Goal: Task Accomplishment & Management: Manage account settings

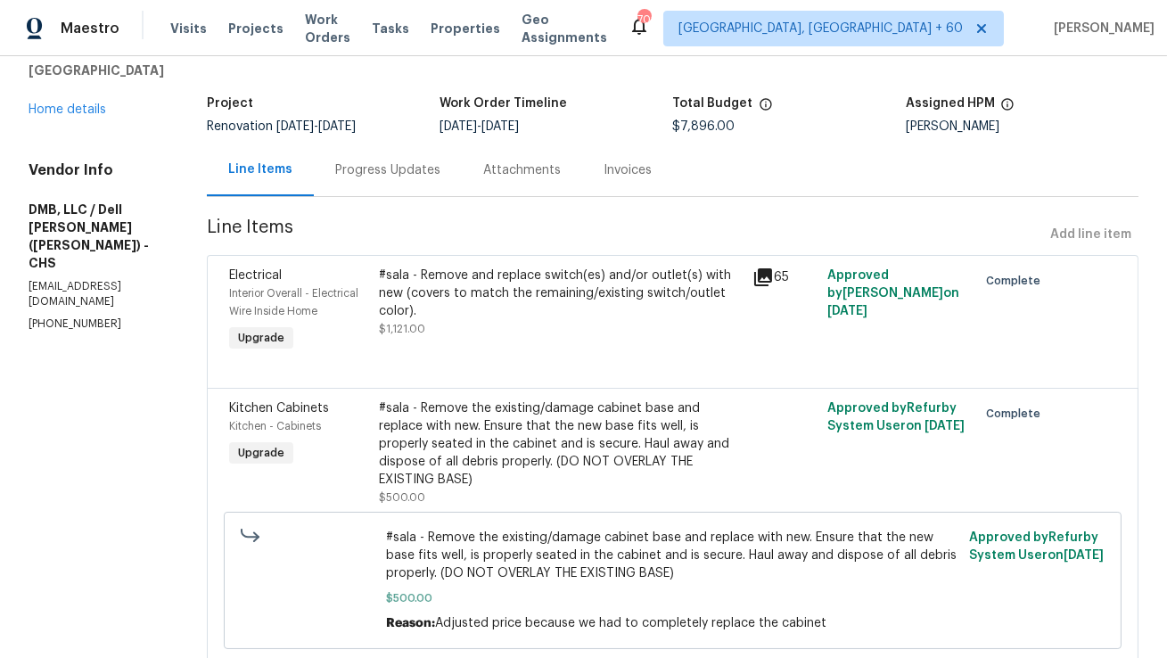
scroll to position [90, 0]
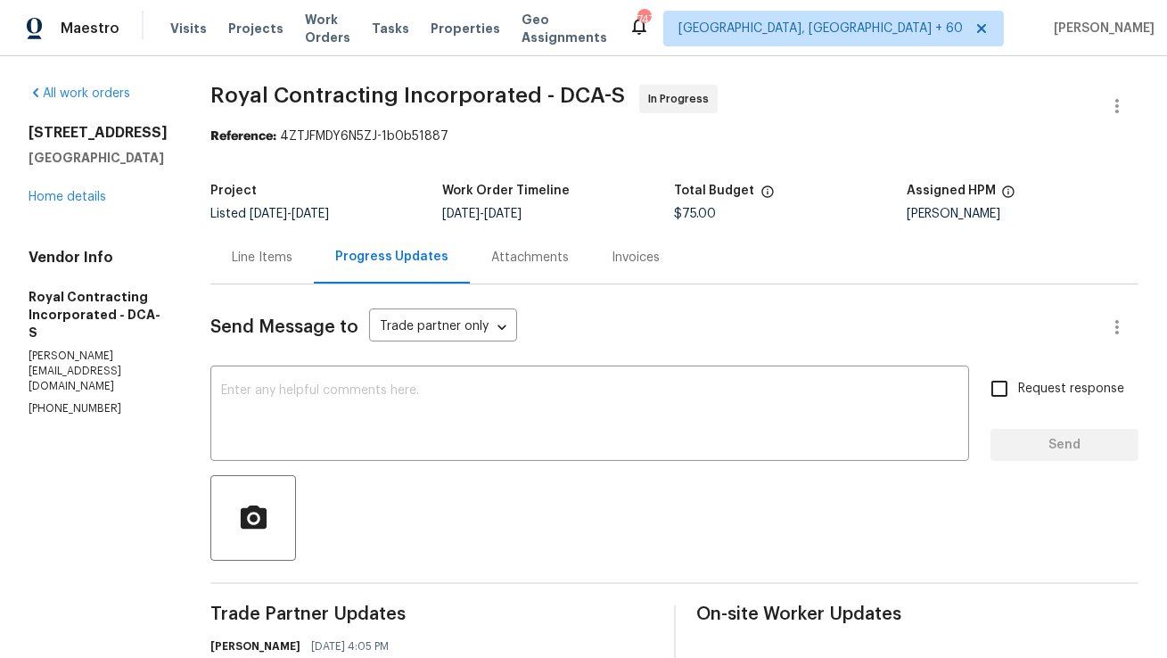
scroll to position [165, 0]
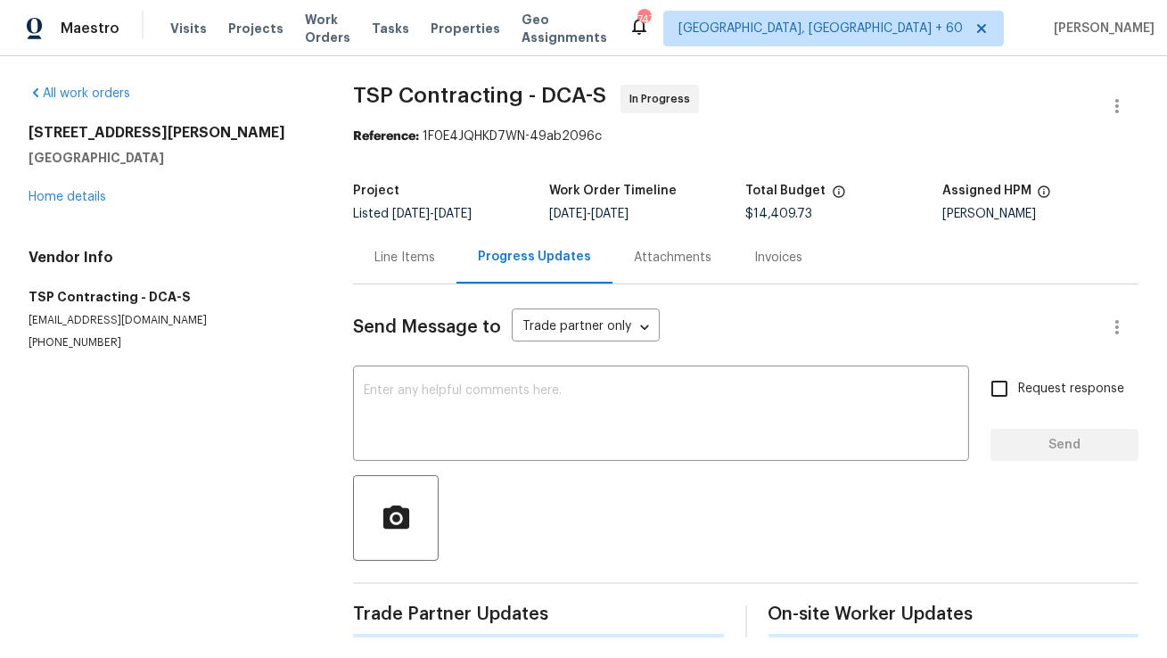
scroll to position [8, 0]
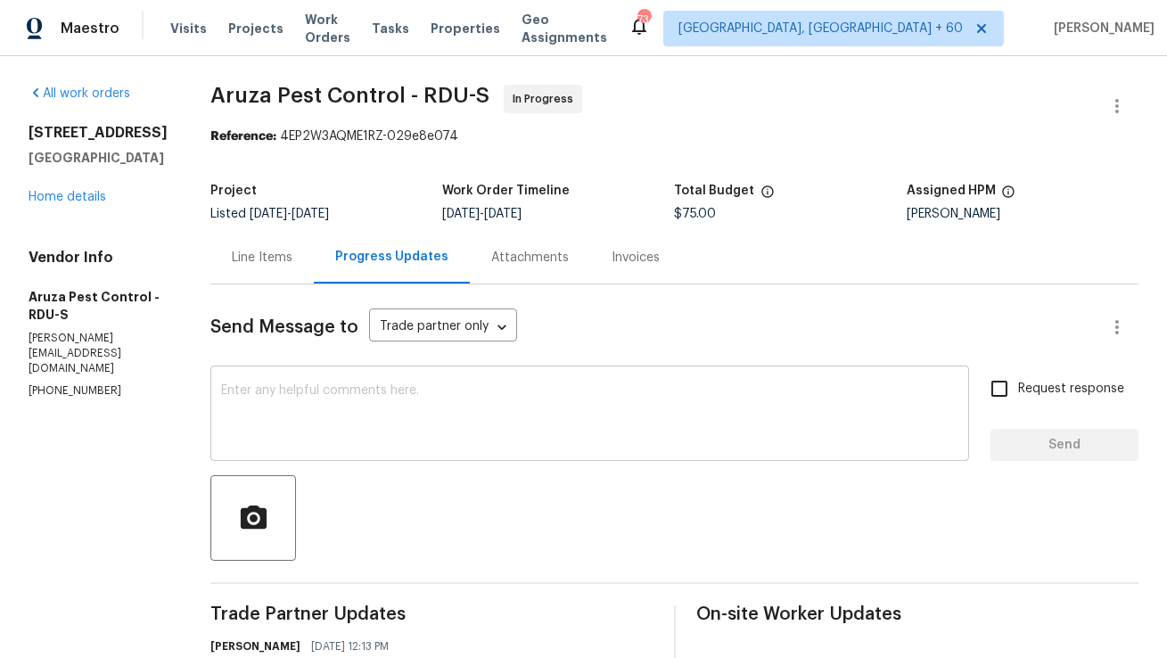
click at [569, 409] on textarea at bounding box center [589, 415] width 737 height 62
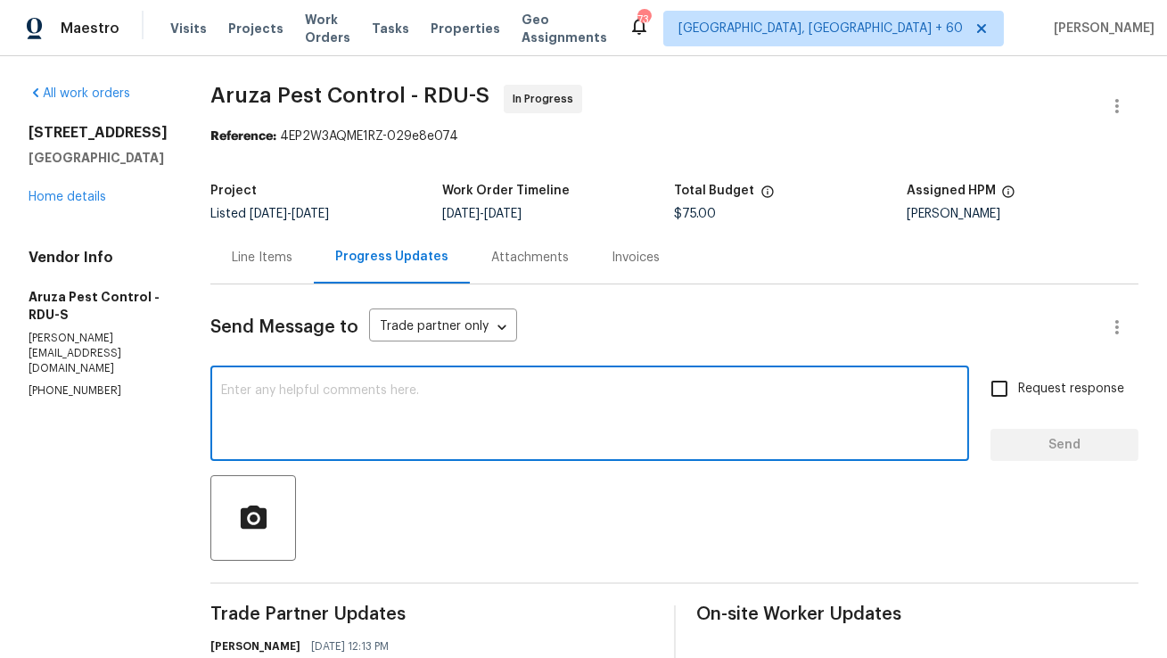
scroll to position [4, 0]
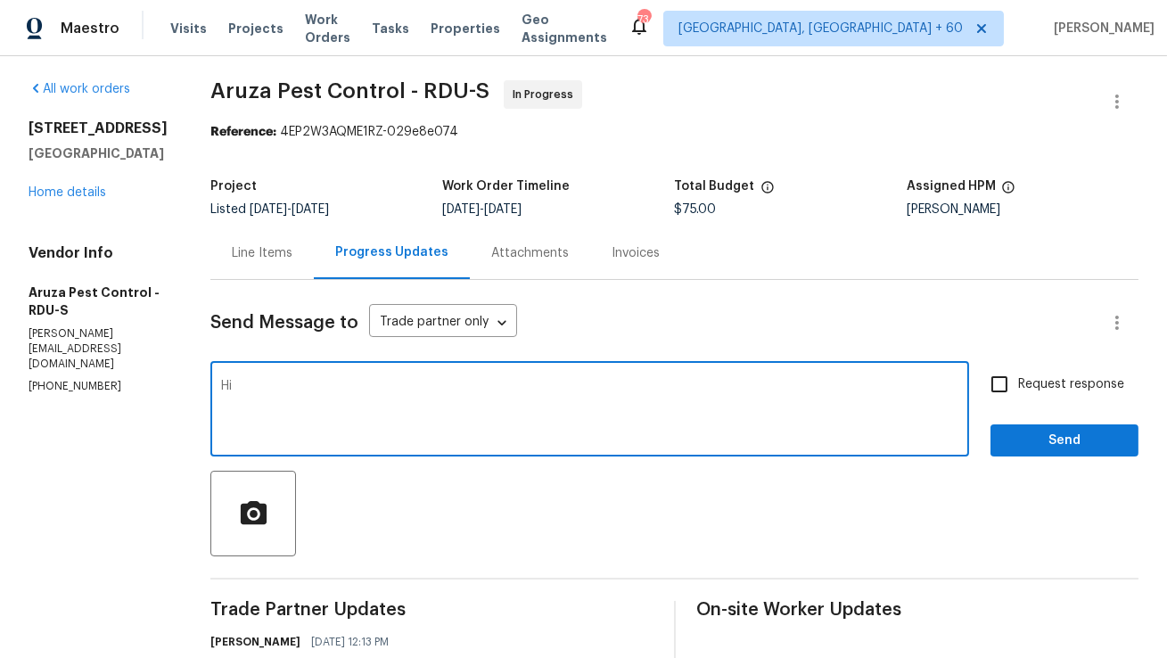
type textarea "H"
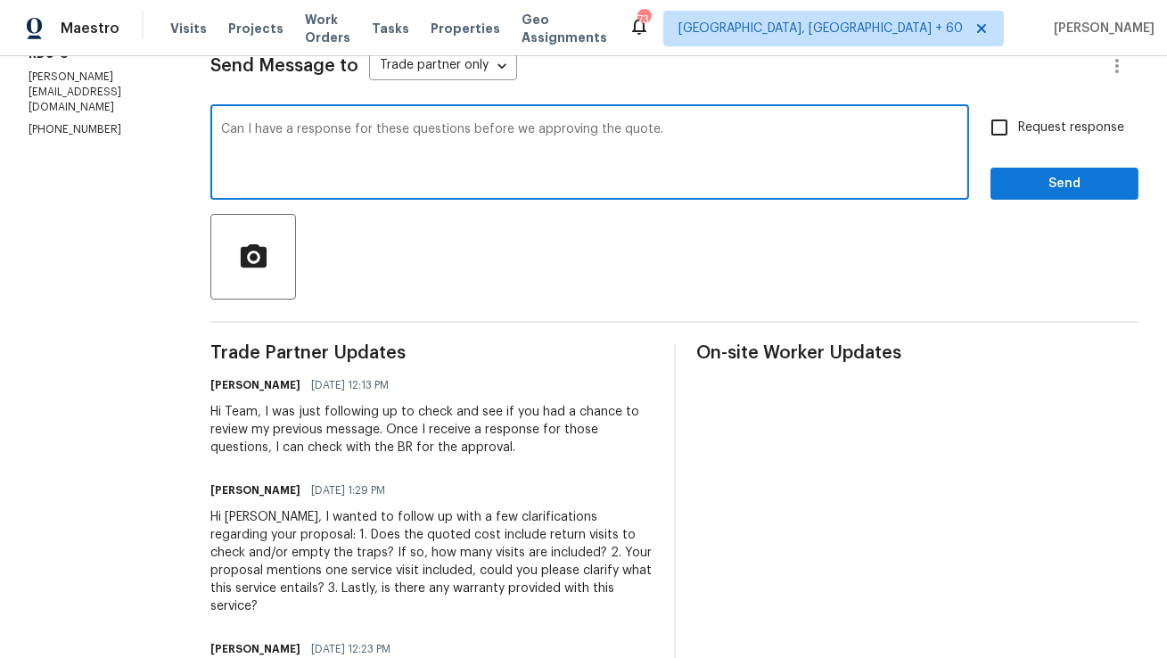
scroll to position [304, 0]
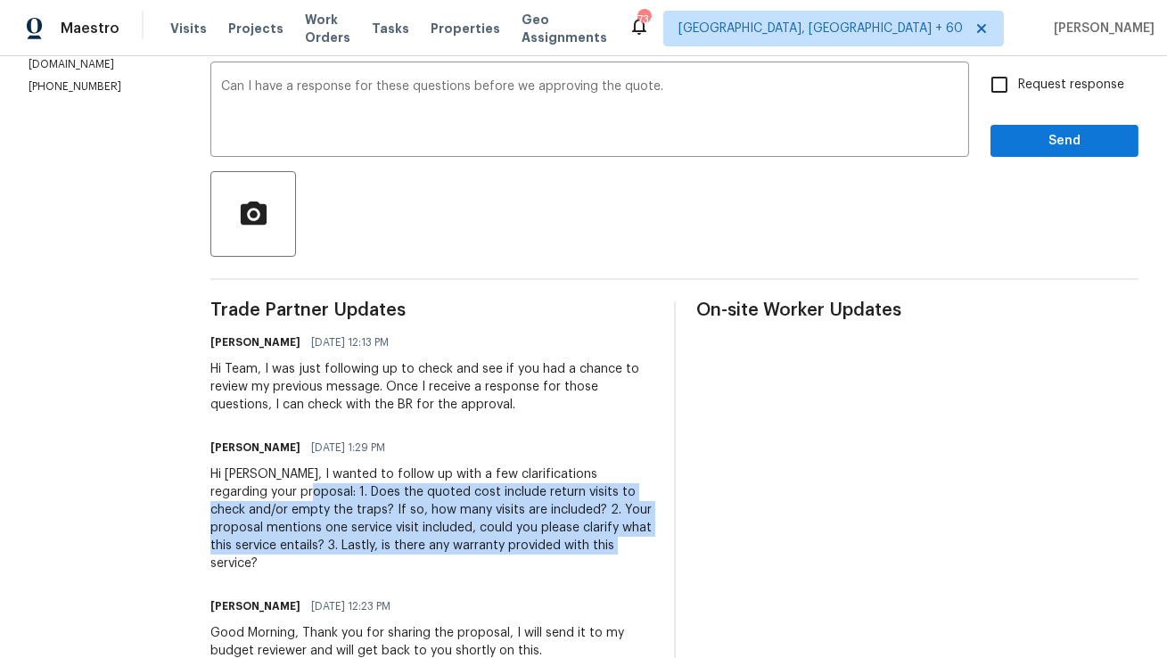
copy div "1. Does the quoted cost include return visits to check and/or empty the traps? …"
drag, startPoint x: 271, startPoint y: 491, endPoint x: 648, endPoint y: 544, distance: 380.8
click at [648, 544] on div "Hi Robbi, I wanted to follow up with a few clarifications regarding your propos…" at bounding box center [431, 518] width 442 height 107
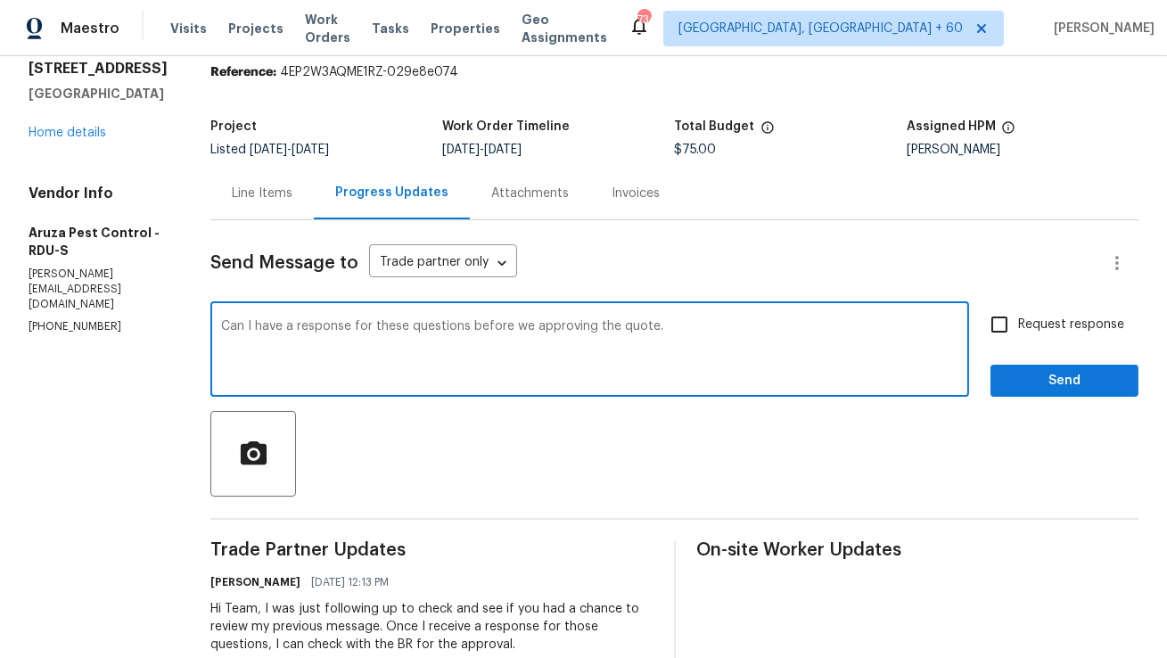
click at [717, 334] on textarea "Can I have a response for these questions before we approving the quote." at bounding box center [589, 351] width 737 height 62
paste textarea "1. Does the quoted cost include return visits to check and/or empty the traps? …"
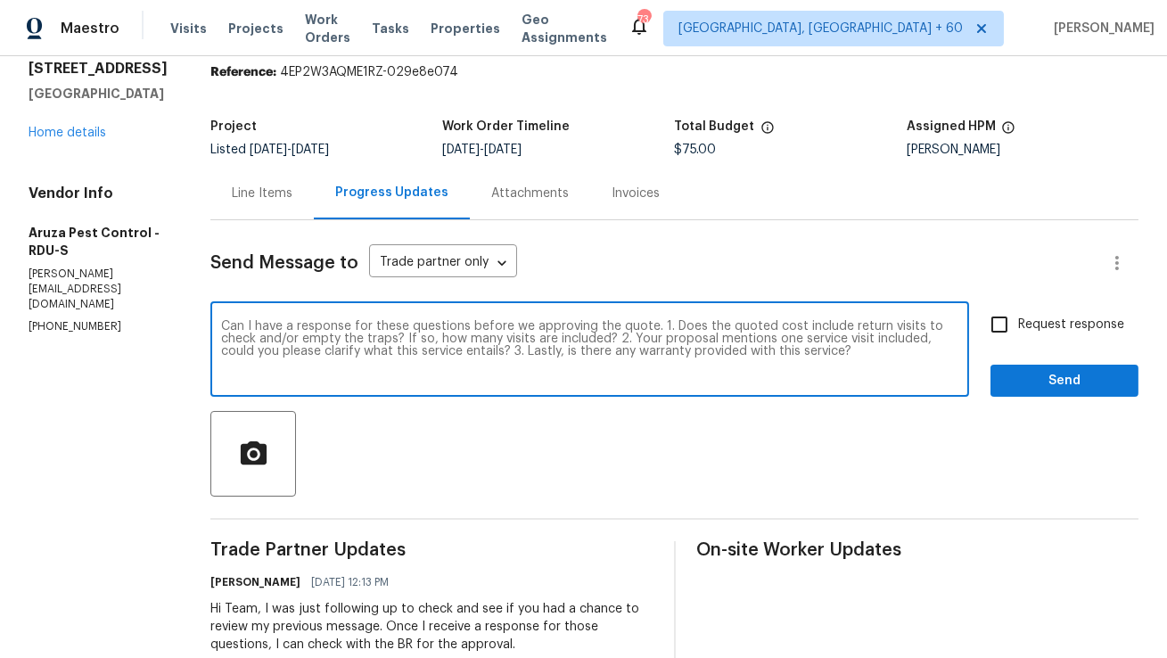
type textarea "Can I have a response for these questions before we approving the quote. 1. Doe…"
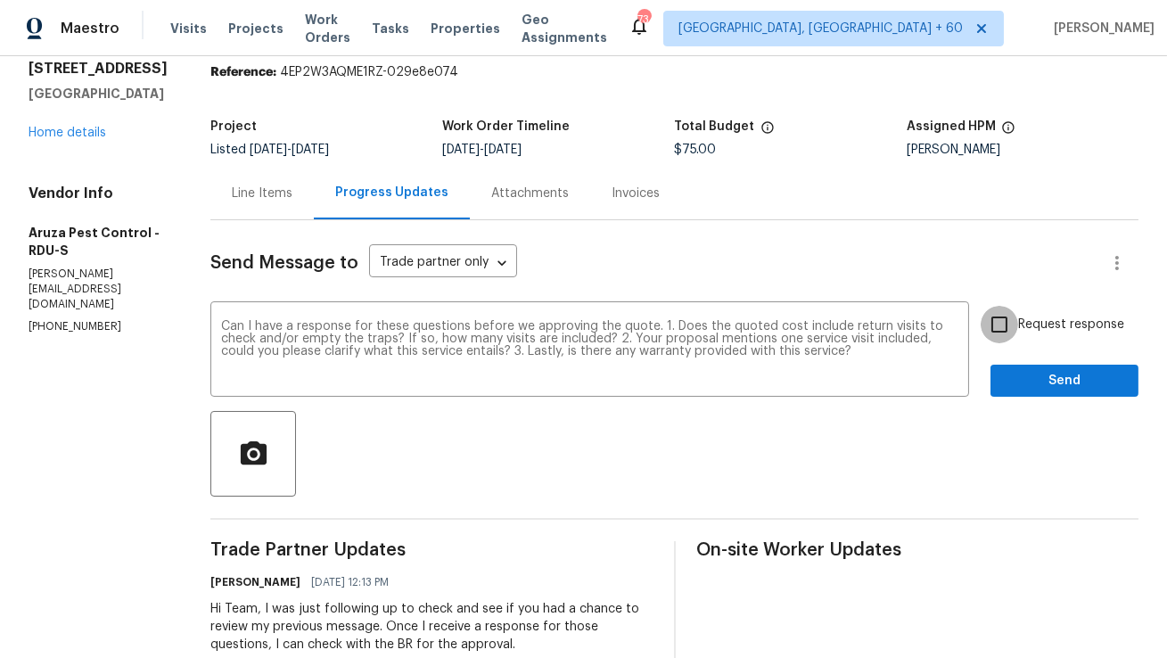
click at [990, 321] on input "Request response" at bounding box center [999, 324] width 37 height 37
checkbox input "true"
click at [1027, 389] on span "Send" at bounding box center [1064, 381] width 119 height 22
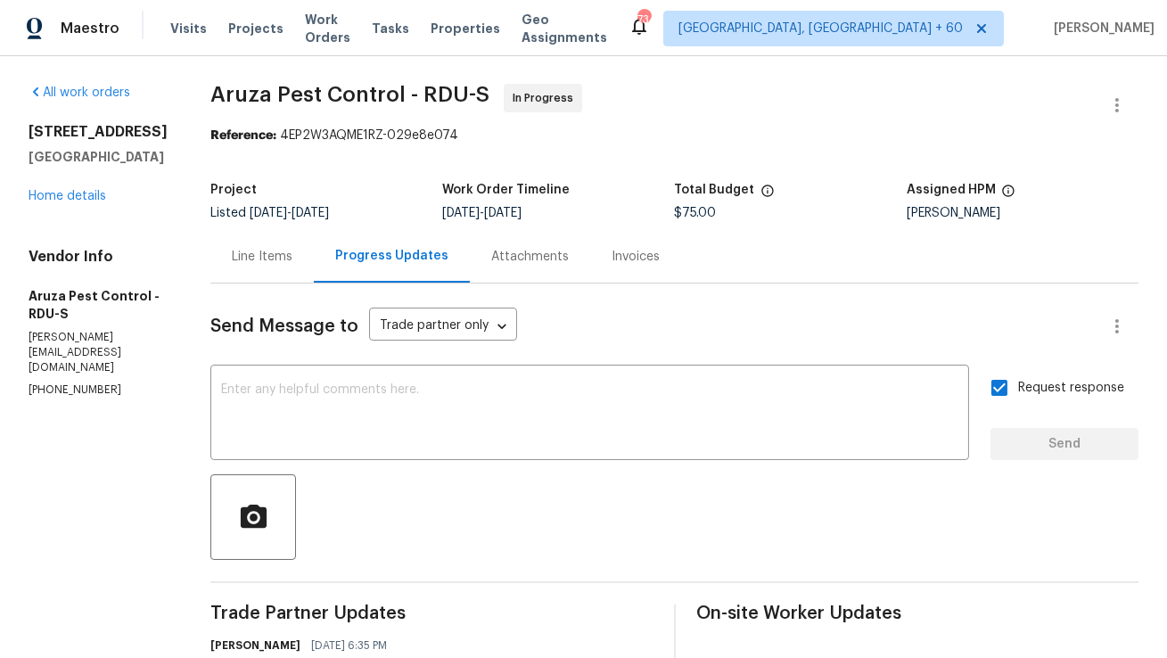
scroll to position [0, 0]
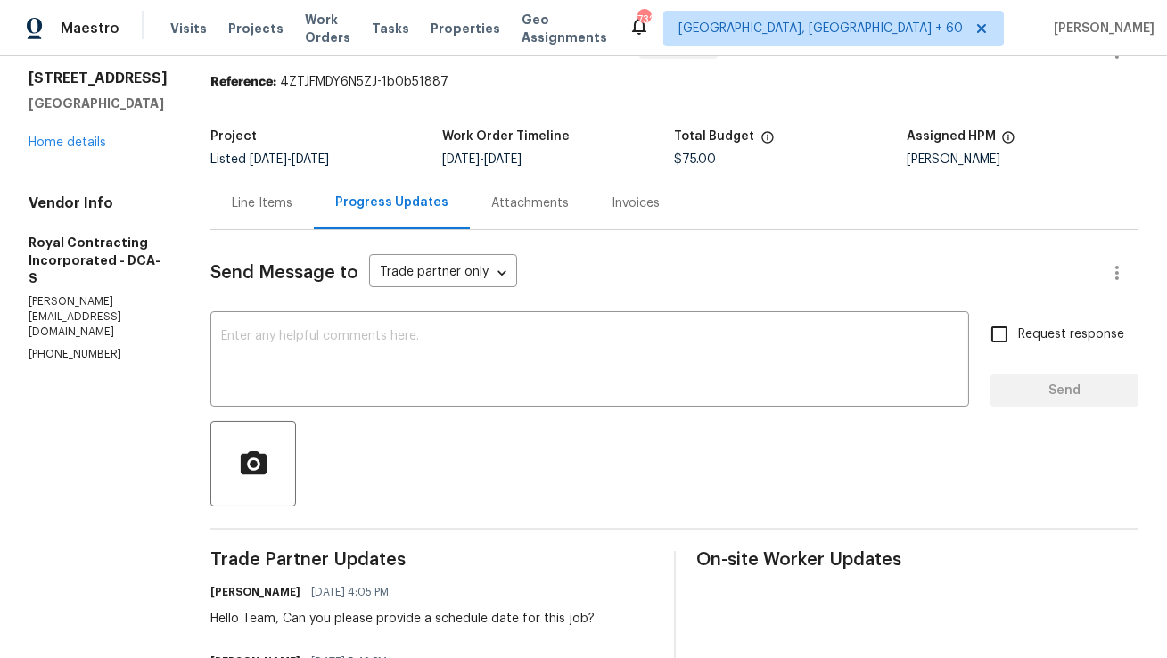
scroll to position [120, 0]
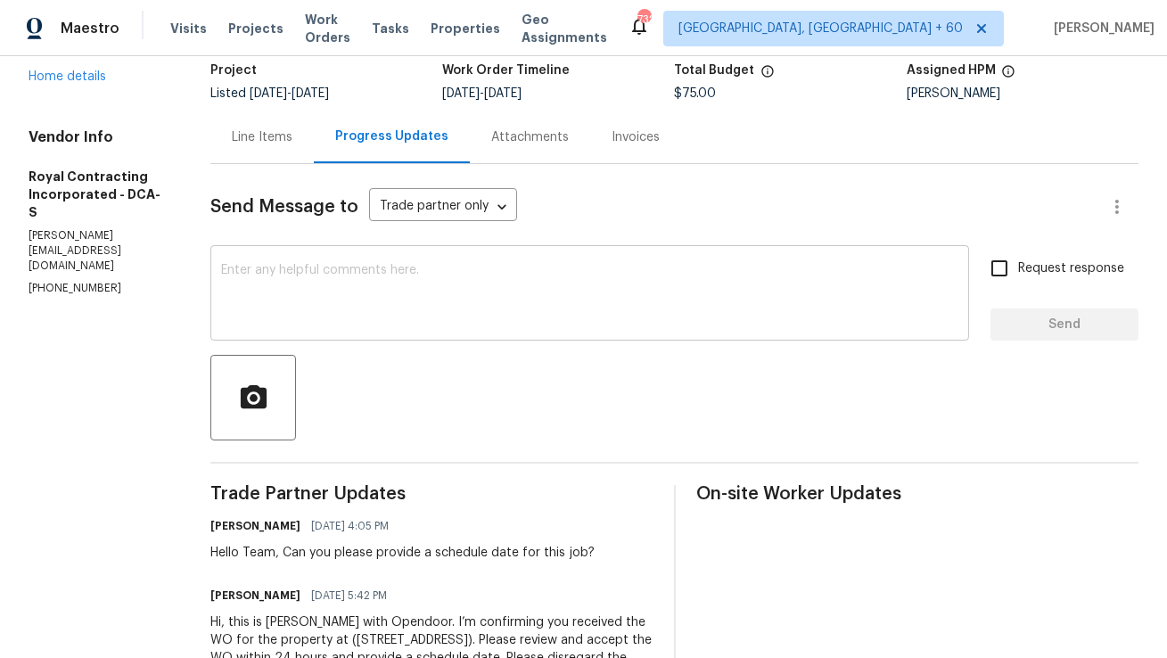
click at [482, 275] on textarea at bounding box center [589, 295] width 737 height 62
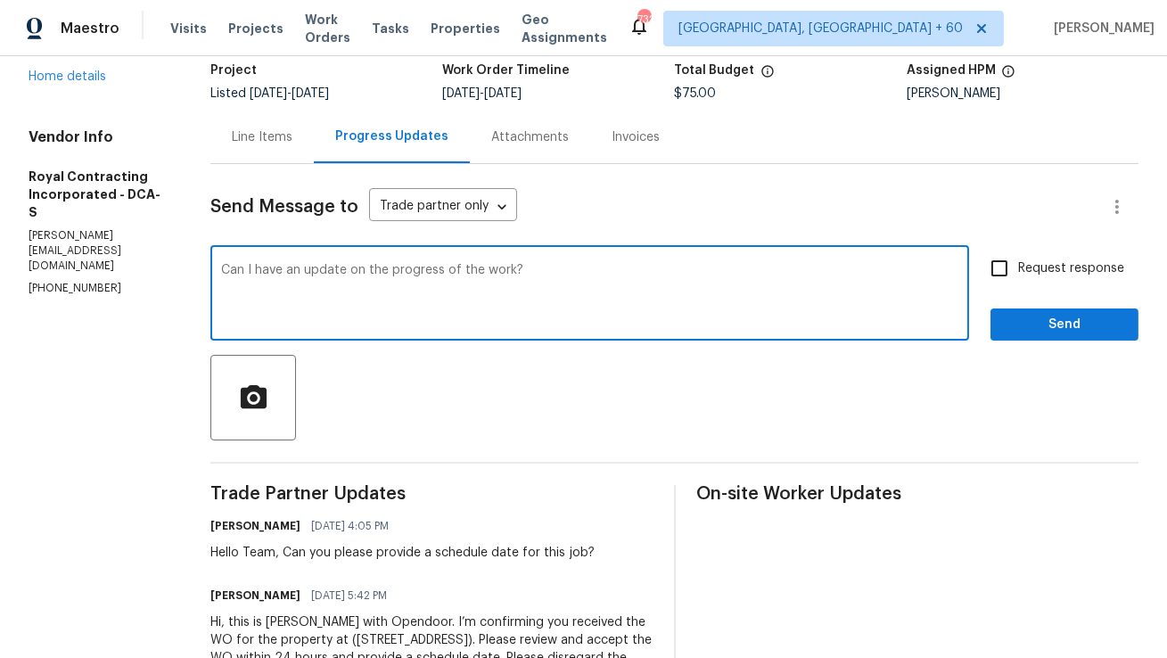
click at [320, 277] on textarea "Can I have an update on the progress of the work?" at bounding box center [589, 295] width 737 height 62
type textarea "Can I have an update on the progress of the work?"
click at [1006, 275] on input "Request response" at bounding box center [999, 268] width 37 height 37
checkbox input "true"
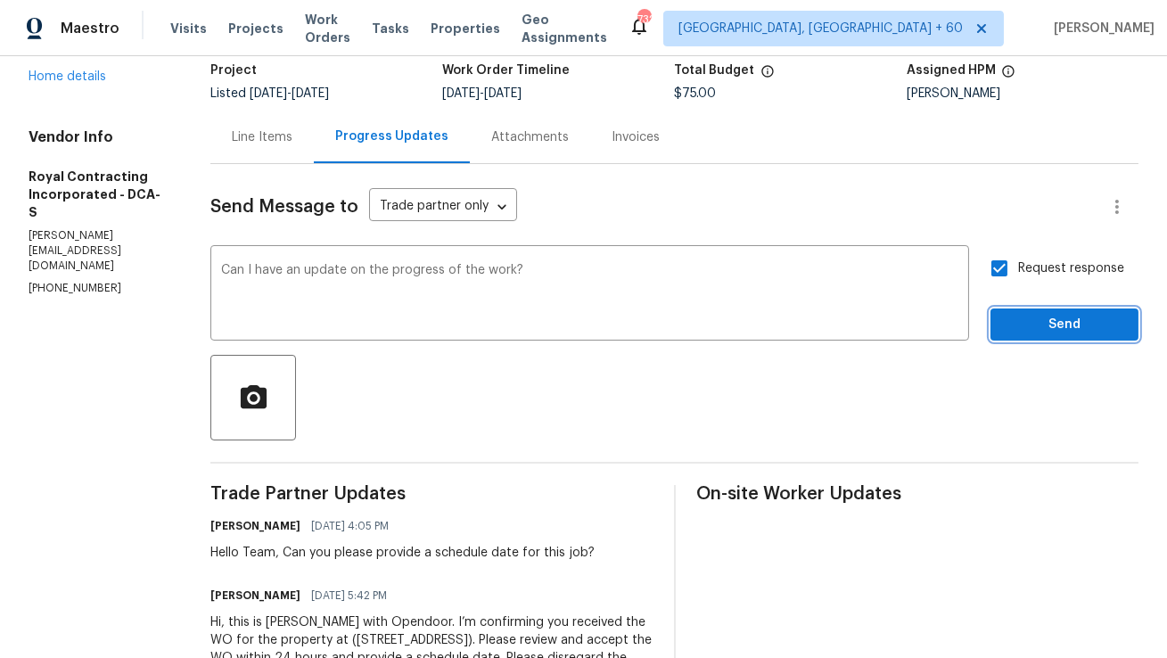
click at [1053, 324] on span "Send" at bounding box center [1064, 325] width 119 height 22
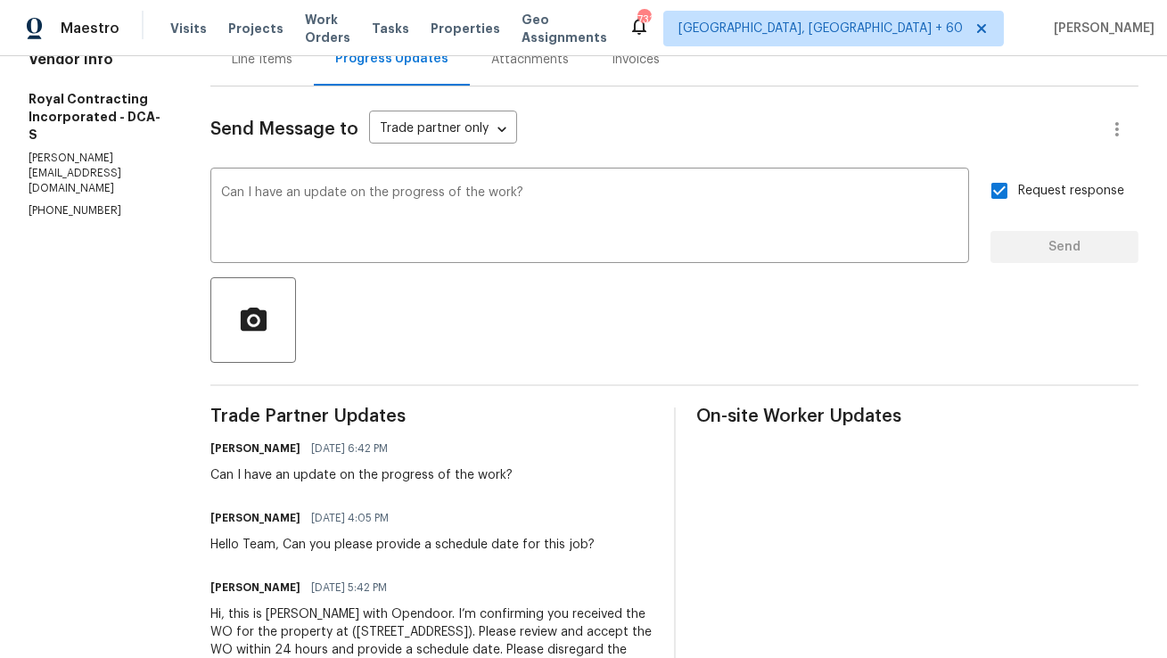
scroll to position [197, 0]
click at [390, 480] on div "Can I have an update on the progress of the work?" at bounding box center [361, 476] width 302 height 18
copy div "Can I have an update on the progress of the work?"
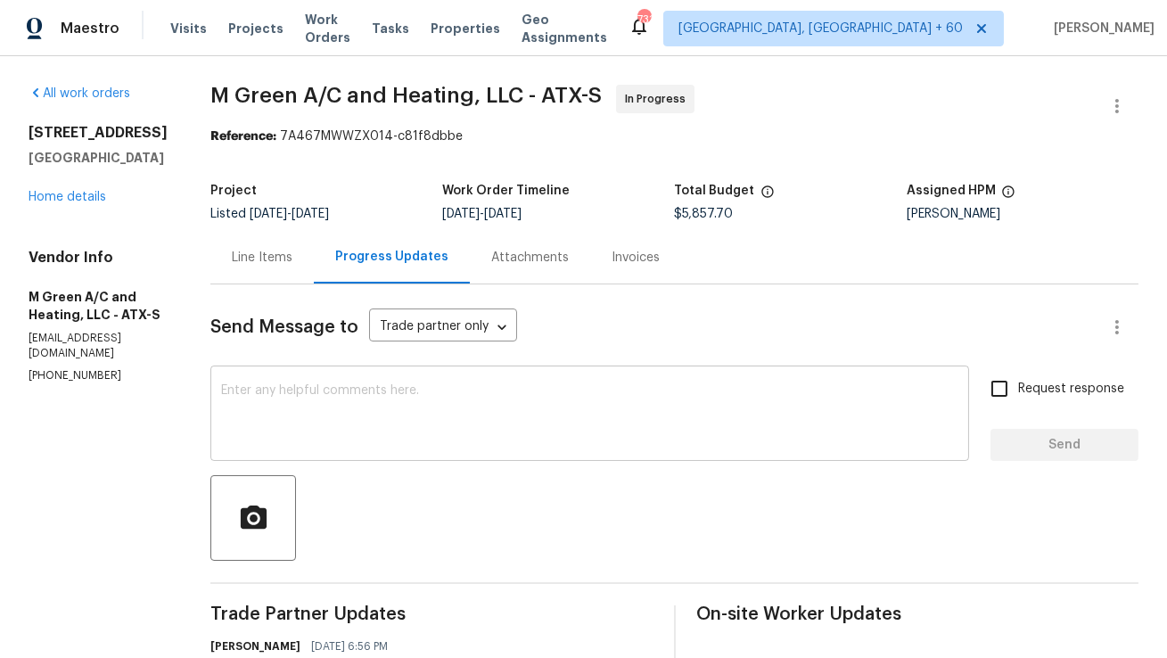
click at [598, 379] on div "x ​" at bounding box center [589, 415] width 759 height 91
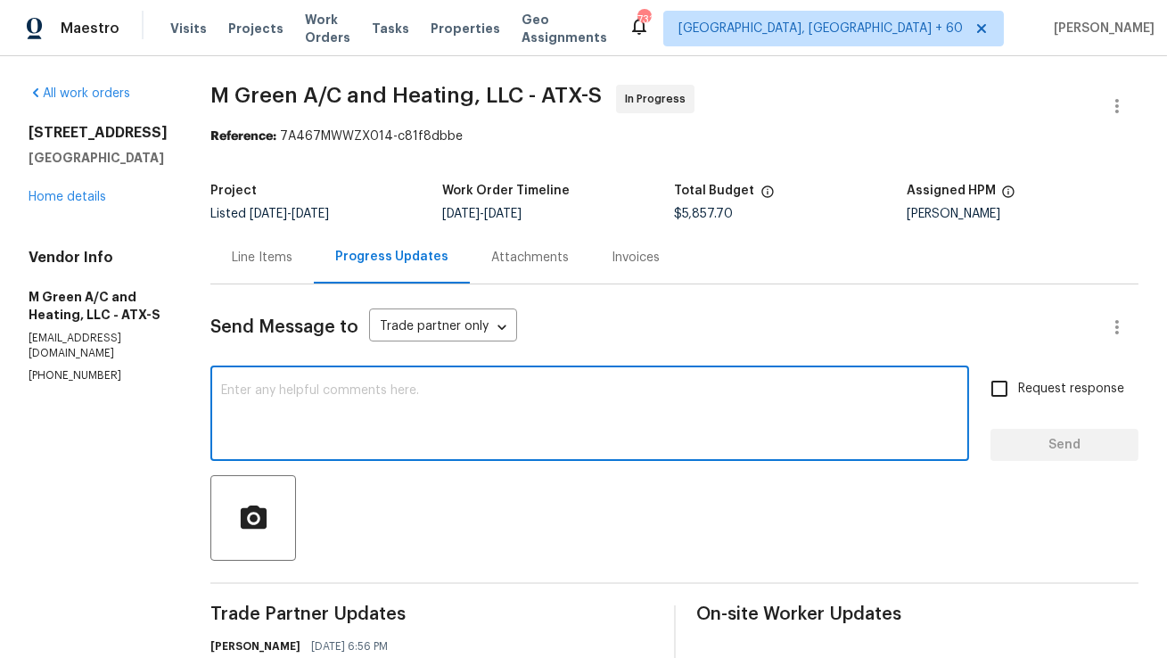
paste textarea "Can I have an update on the progress of the work?"
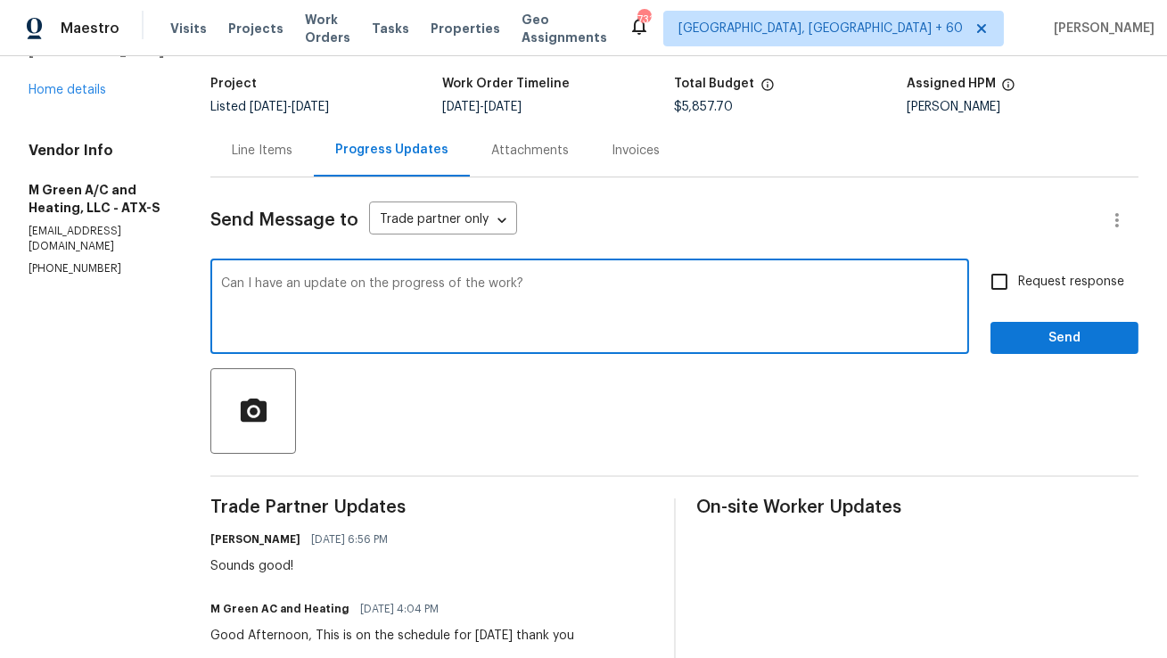
scroll to position [53, 0]
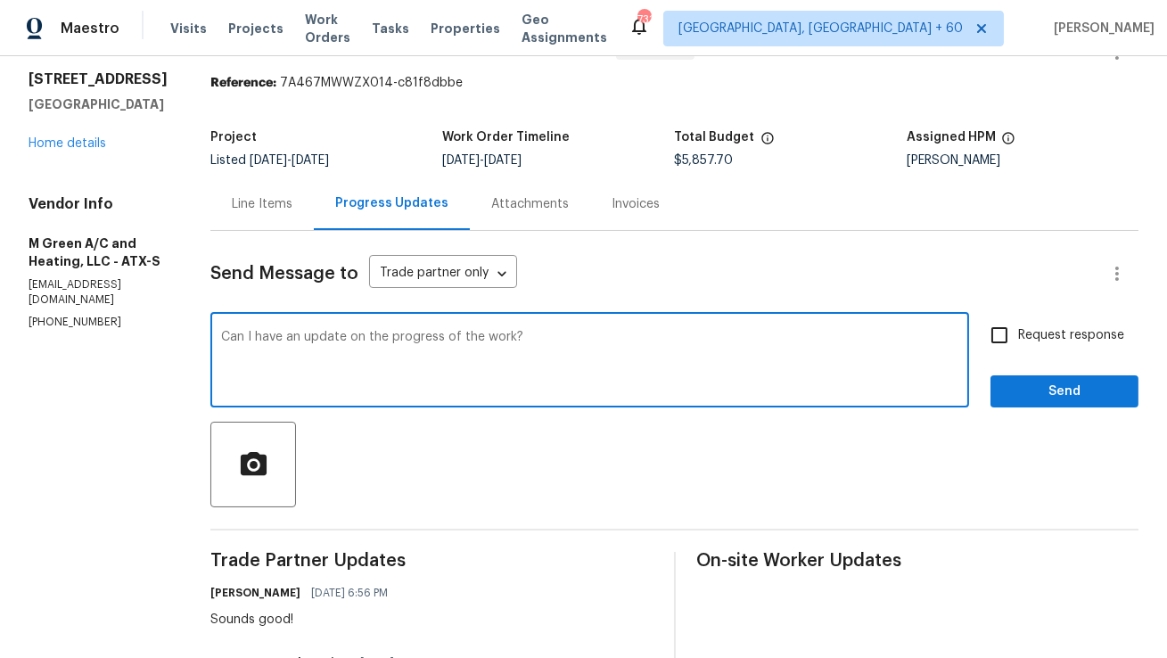
type textarea "Can I have an update on the progress of the work?"
click at [1001, 334] on input "Request response" at bounding box center [999, 334] width 37 height 37
checkbox input "true"
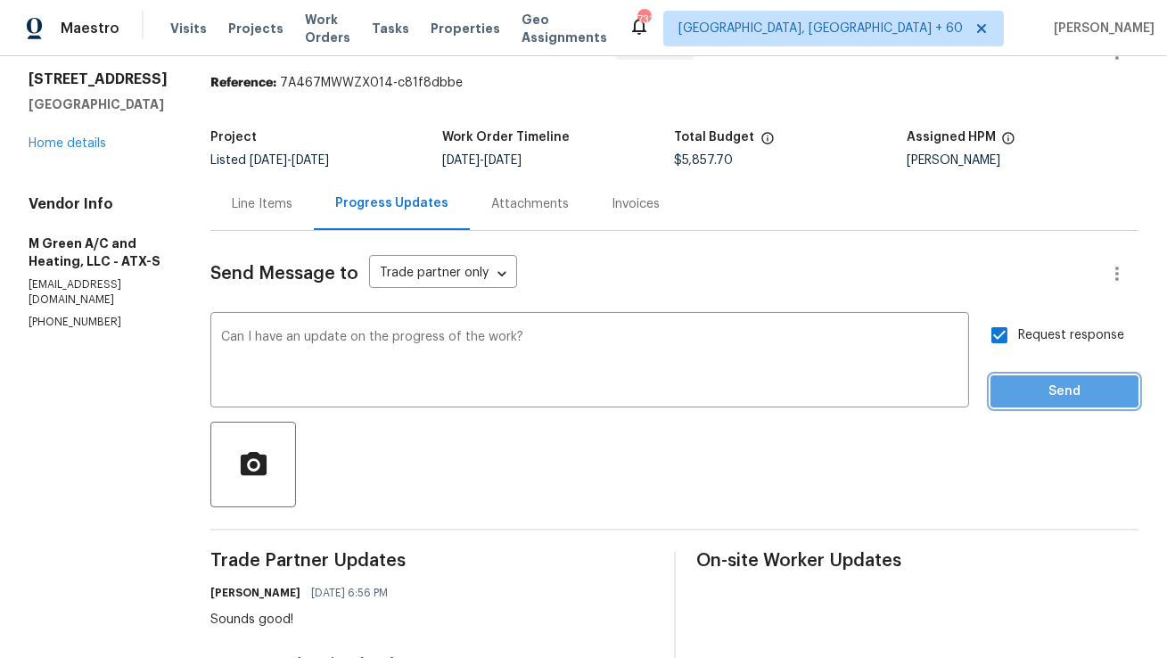
click at [1022, 382] on span "Send" at bounding box center [1064, 392] width 119 height 22
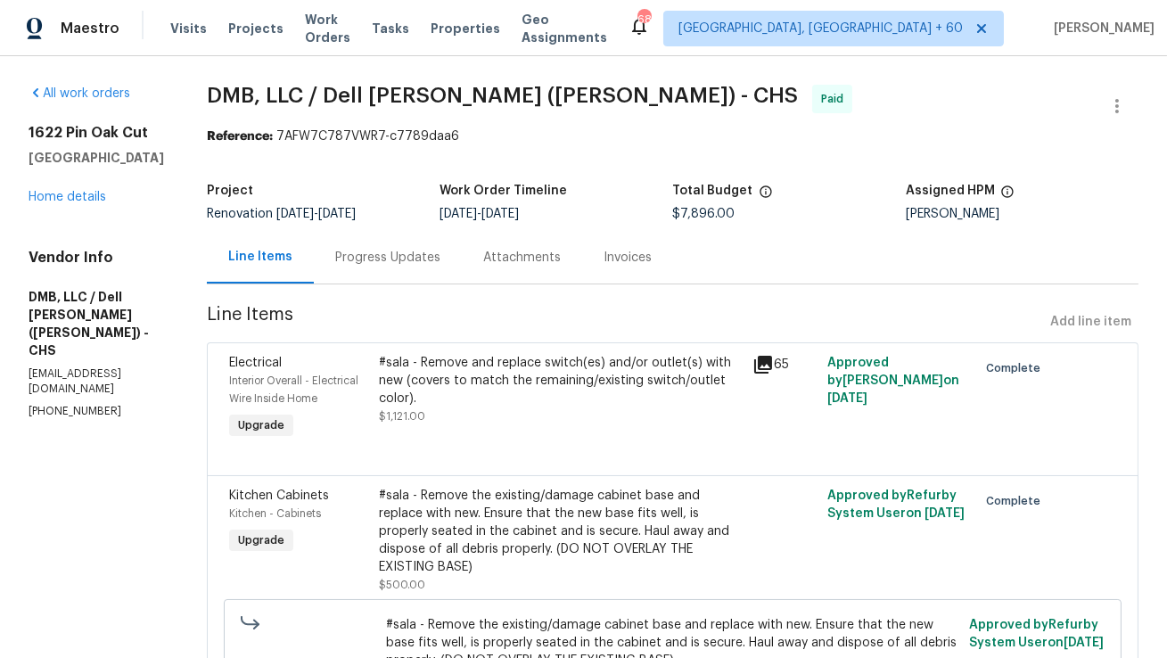
copy h5 "[GEOGRAPHIC_DATA]"
drag, startPoint x: 29, startPoint y: 156, endPoint x: 74, endPoint y: 173, distance: 47.7
click at [74, 167] on h5 "[GEOGRAPHIC_DATA]" at bounding box center [97, 158] width 136 height 18
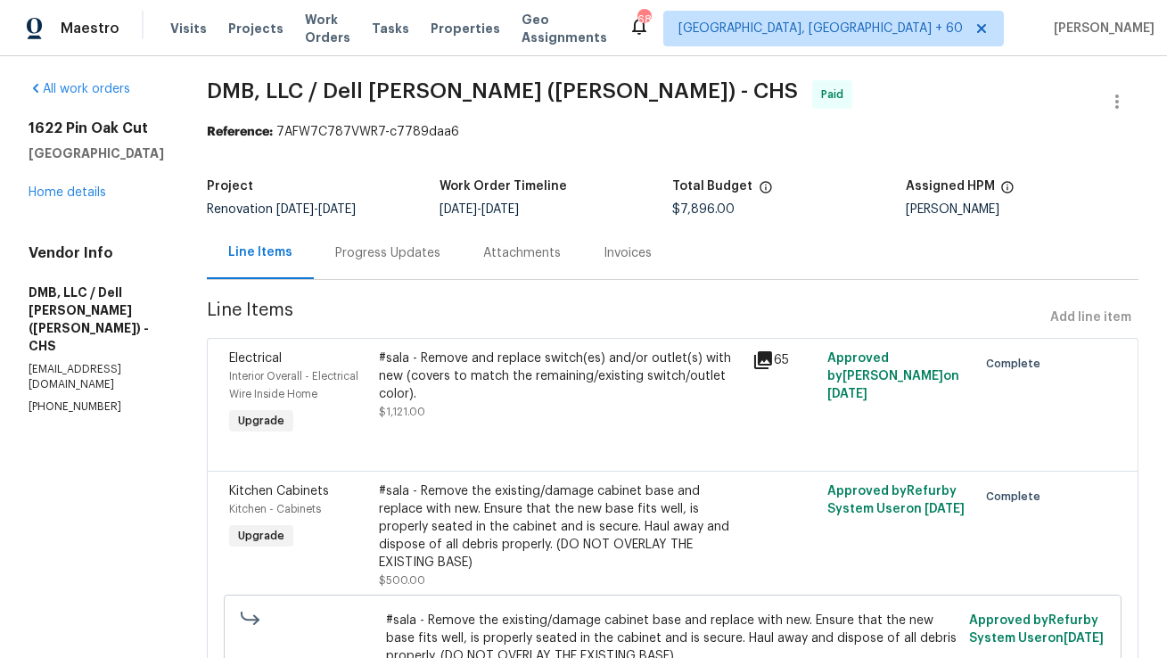
copy span "[DATE] - [DATE]"
drag, startPoint x: 429, startPoint y: 209, endPoint x: 579, endPoint y: 209, distance: 149.8
click at [579, 209] on div "4/14/2025 - 4/19/2025" at bounding box center [556, 209] width 233 height 12
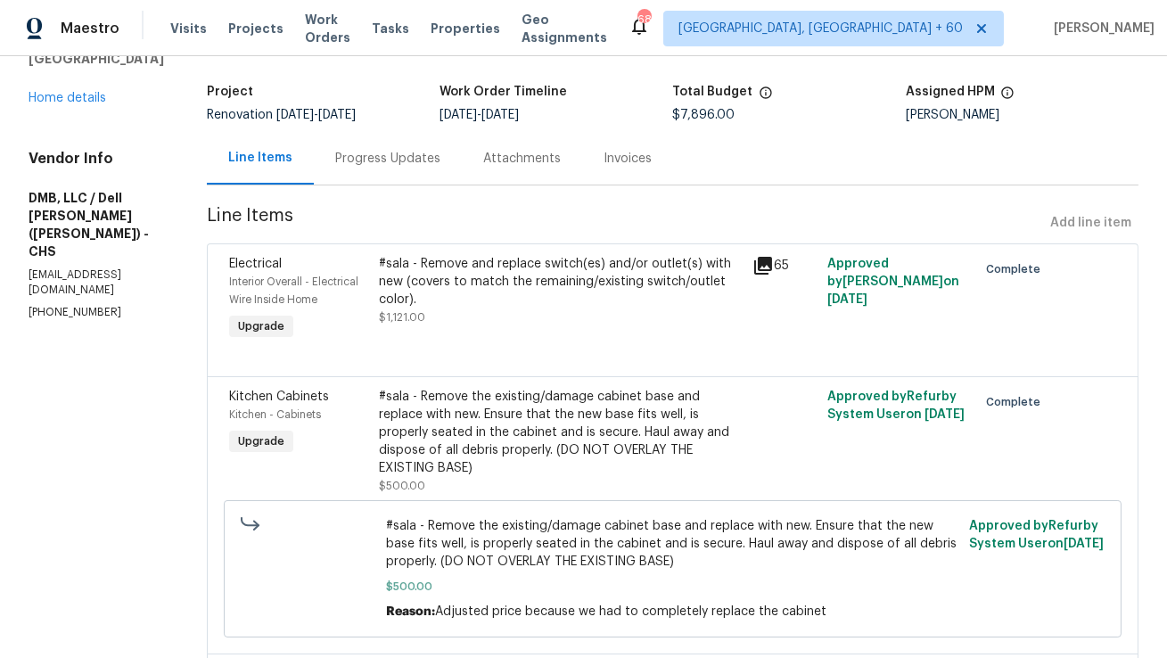
scroll to position [0, 0]
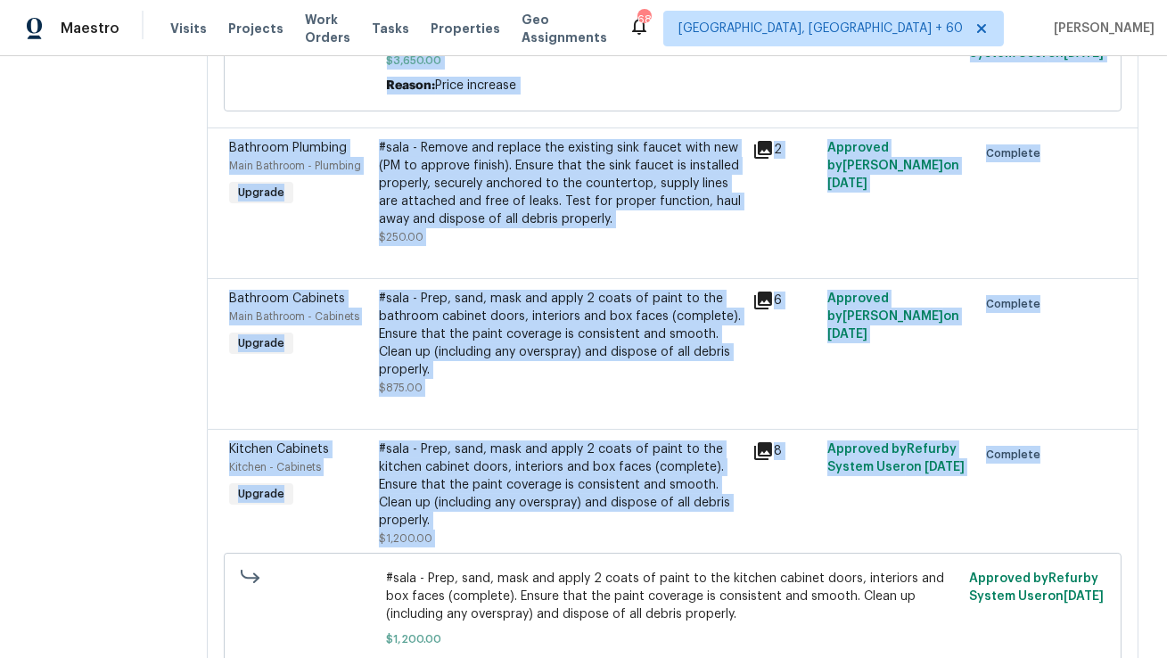
scroll to position [1013, 0]
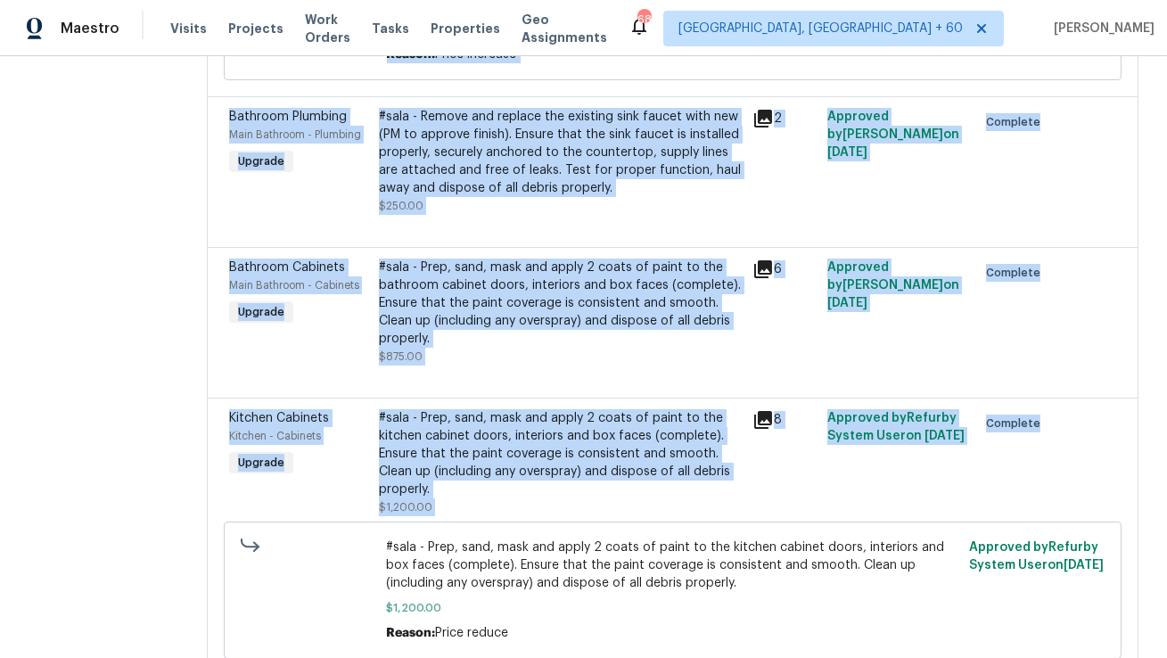
copy section "Line Items Add line item Electrical Interior Overall - Electrical Wire Inside H…"
drag, startPoint x: 192, startPoint y: 316, endPoint x: 478, endPoint y: 456, distance: 319.0
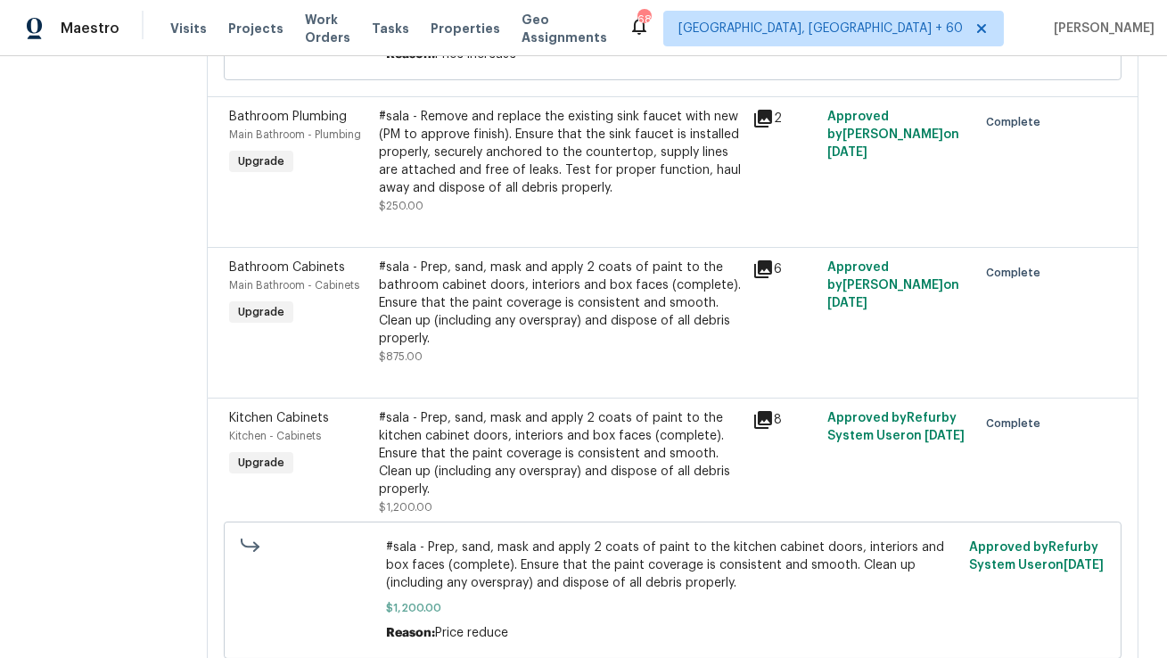
click at [229, 452] on div "Upgrade" at bounding box center [261, 462] width 64 height 21
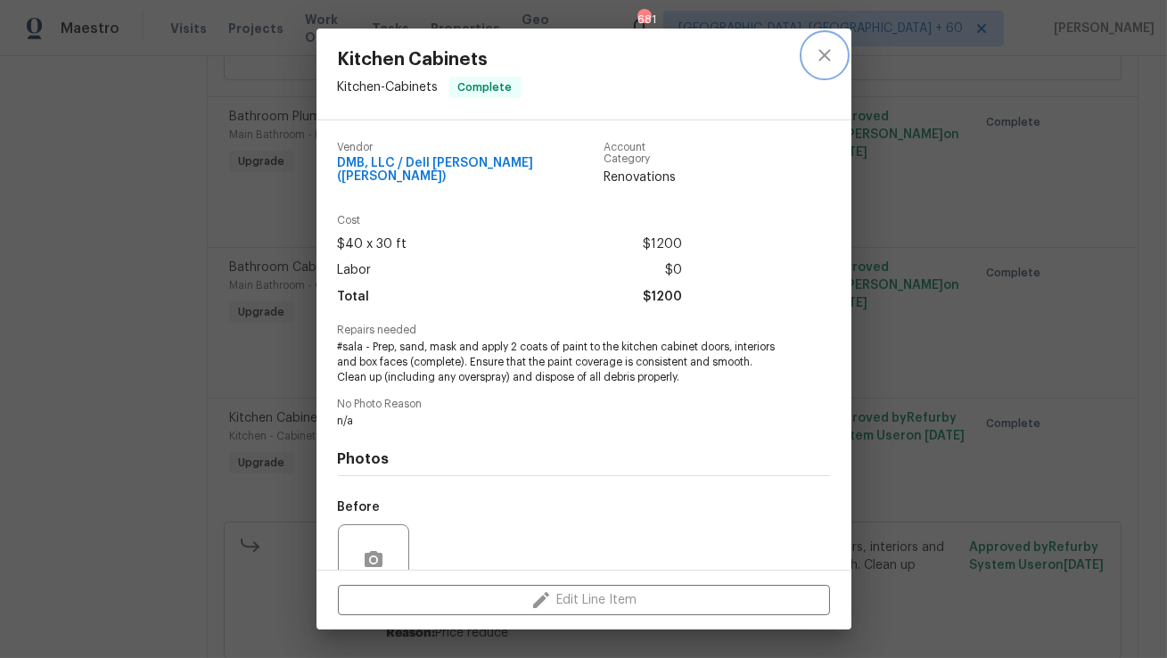
click at [824, 51] on icon "close" at bounding box center [824, 55] width 21 height 21
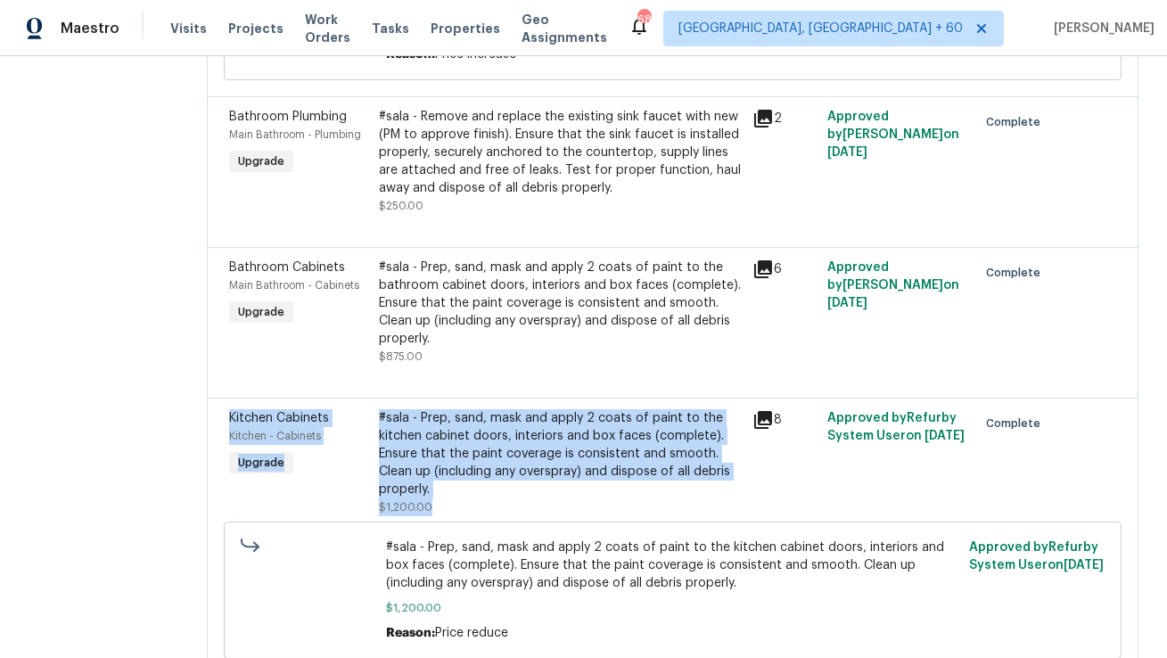
copy div "Kitchen Cabinets Kitchen - Cabinets Upgrade #sala - Prep, sand, mask and apply …"
drag, startPoint x: 206, startPoint y: 366, endPoint x: 447, endPoint y: 437, distance: 251.1
click at [447, 437] on div "Kitchen Cabinets Kitchen - Cabinets Upgrade #sala - Prep, sand, mask and apply …" at bounding box center [673, 537] width 932 height 278
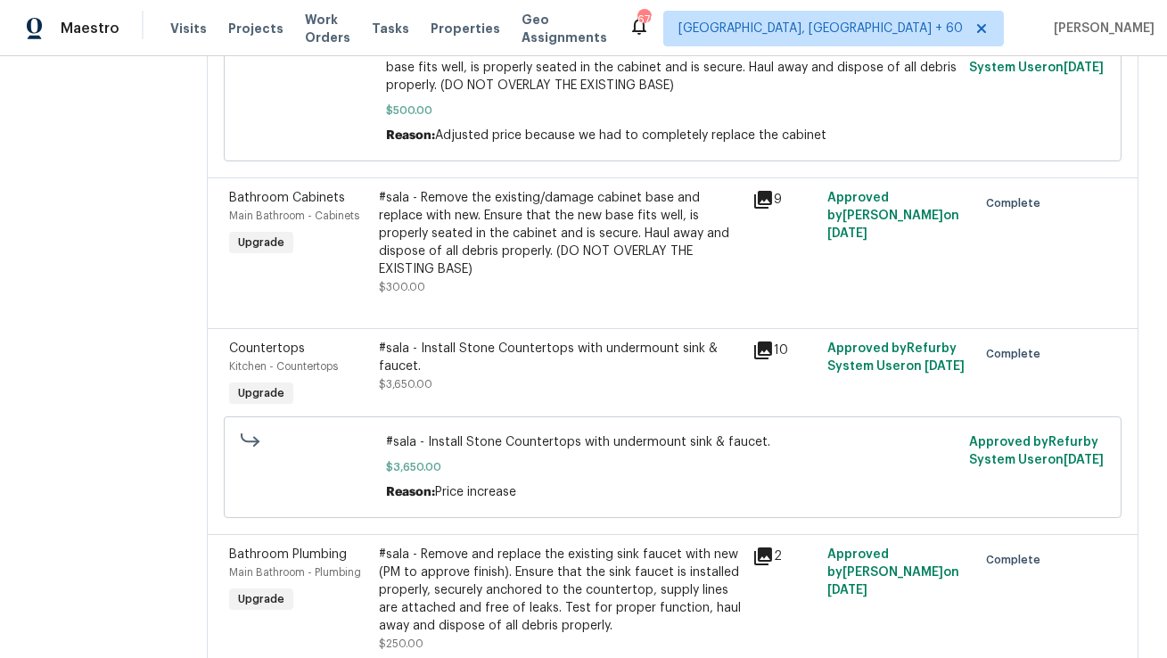
scroll to position [0, 0]
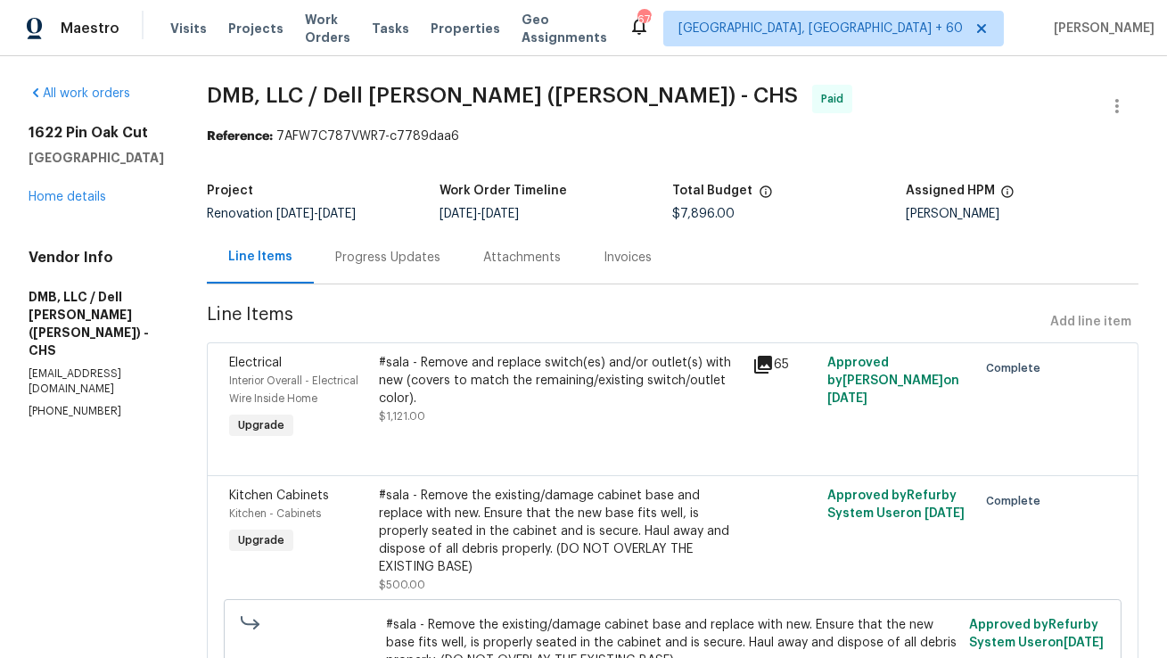
copy div "1622 Pin Oak Cut Mount Pleasant, SC 29466"
drag, startPoint x: 29, startPoint y: 131, endPoint x: 84, endPoint y: 180, distance: 73.2
click at [84, 167] on div "1622 Pin Oak Cut Mount Pleasant, SC 29466" at bounding box center [97, 145] width 136 height 43
click at [86, 92] on link "All work orders" at bounding box center [80, 93] width 102 height 12
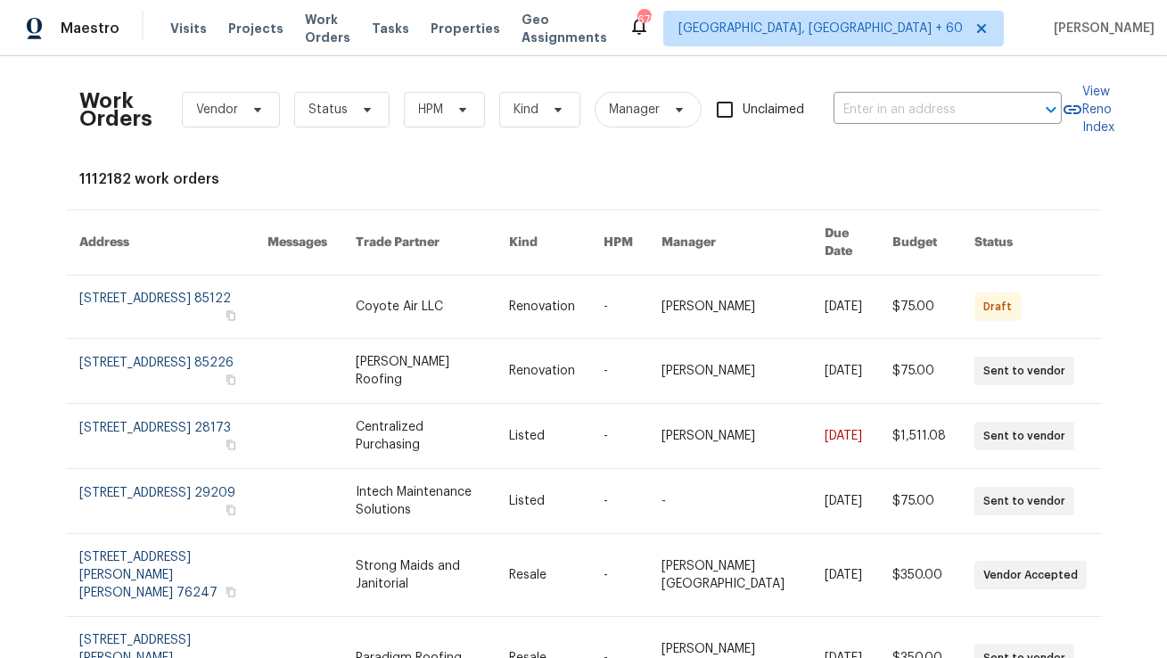
click at [909, 94] on div "Work Orders Vendor Status HPM Kind Manager Unclaimed ​" at bounding box center [571, 109] width 982 height 78
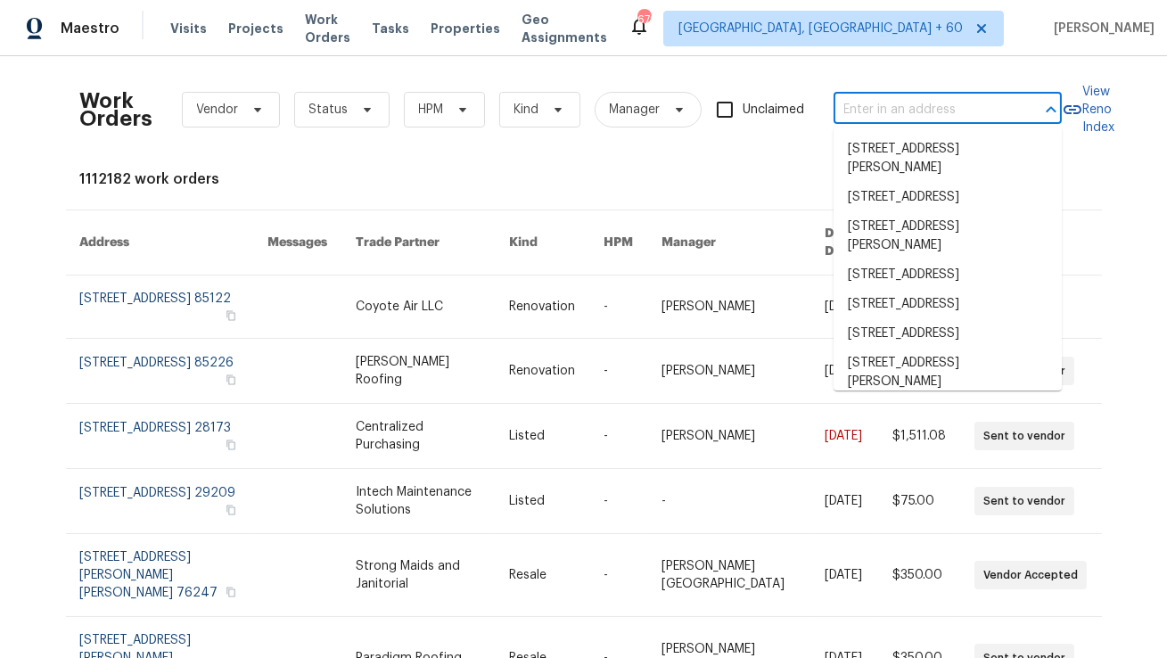
click at [902, 96] on input "text" at bounding box center [923, 110] width 178 height 28
paste input "1622 Pin Oak Cut Mount Pleasant, SC 29466"
type input "1622 Pin Oak Cut Mount Pleasant, SC 29466"
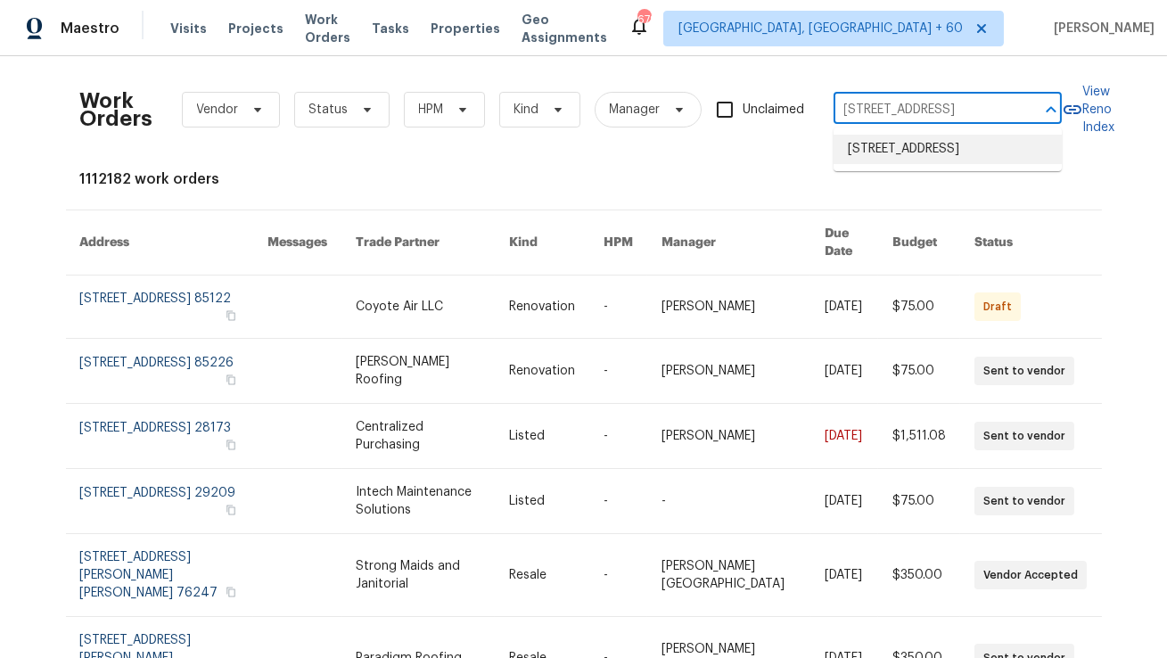
click at [901, 154] on li "1622 Pin Oak Cut, Mount Pleasant, SC 29466" at bounding box center [948, 149] width 228 height 29
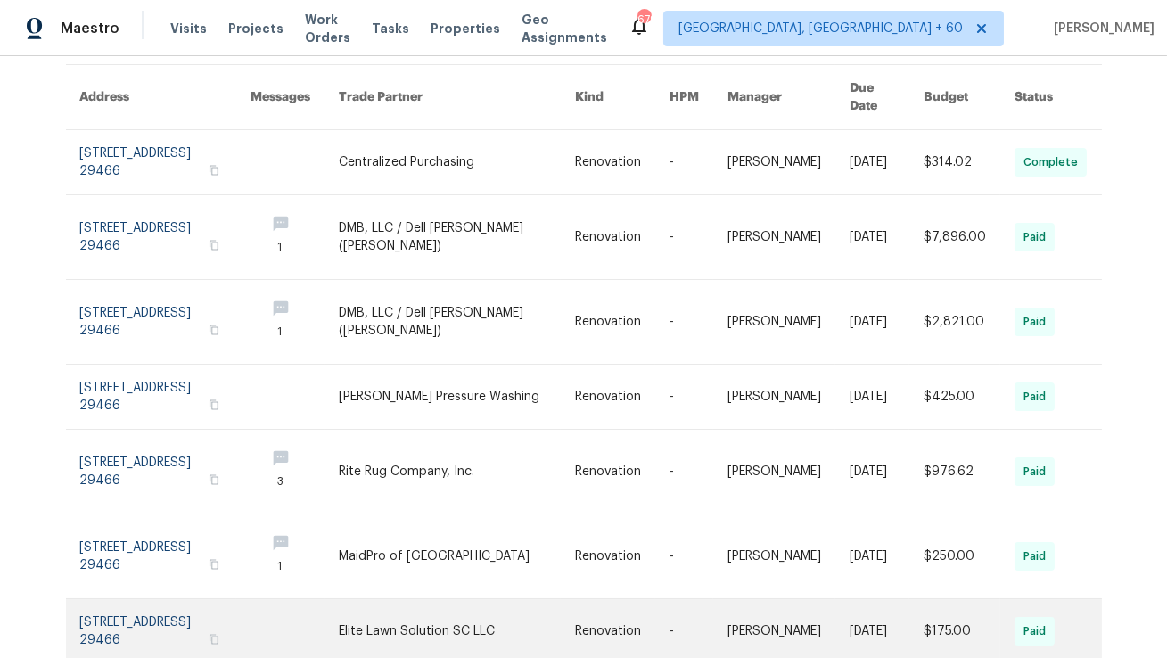
scroll to position [147, 0]
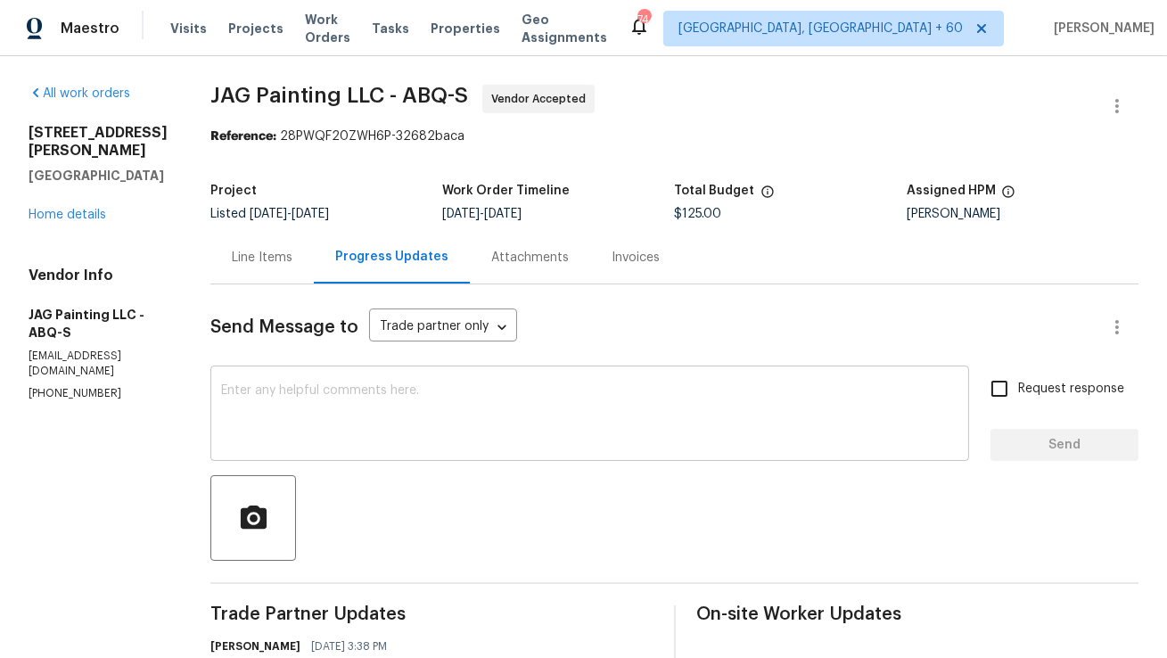
click at [365, 376] on div "x ​" at bounding box center [589, 415] width 759 height 91
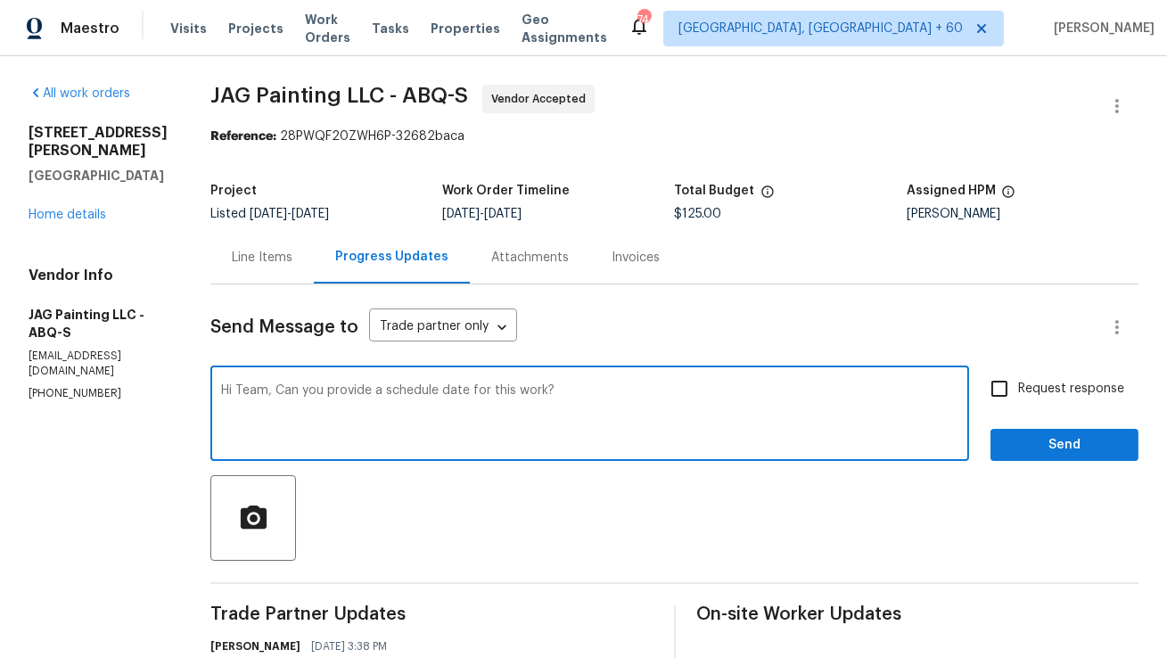
type textarea "Hi Team, Can you provide a schedule date for this work?"
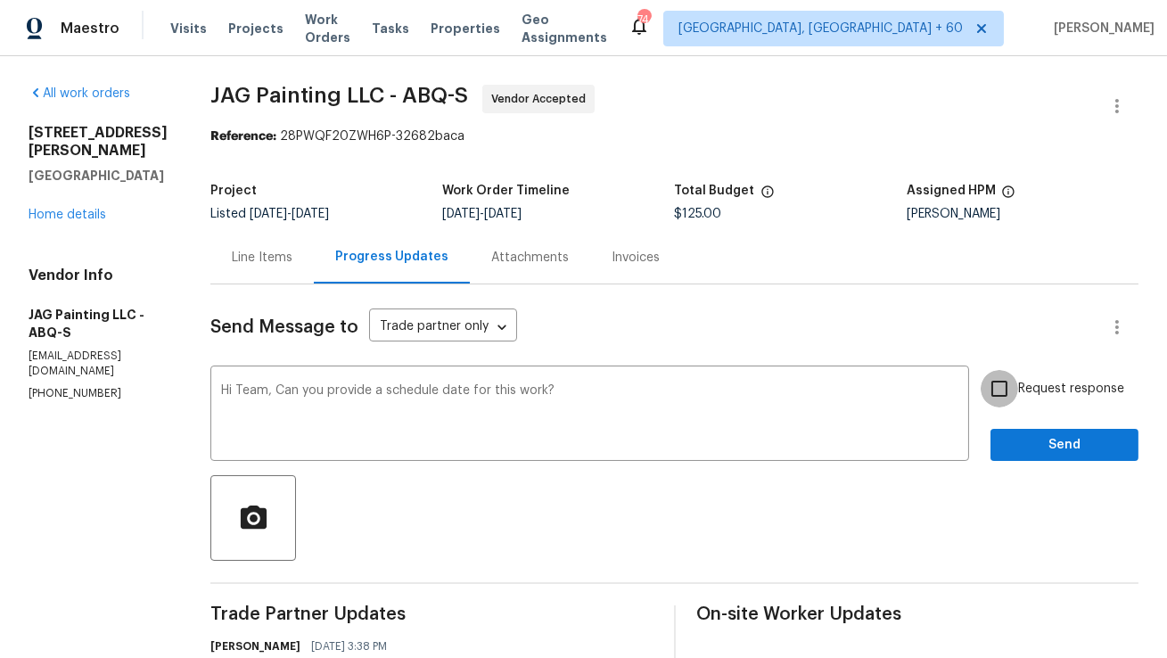
click at [996, 385] on input "Request response" at bounding box center [999, 388] width 37 height 37
checkbox input "true"
click at [1046, 454] on span "Send" at bounding box center [1064, 445] width 119 height 22
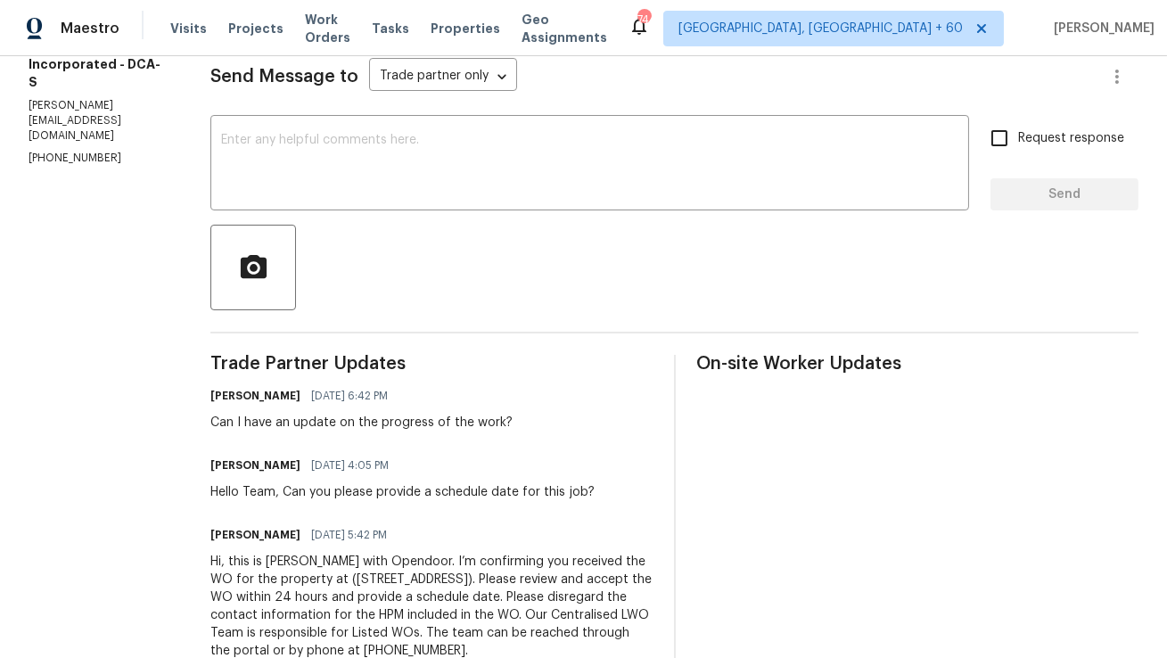
scroll to position [259, 0]
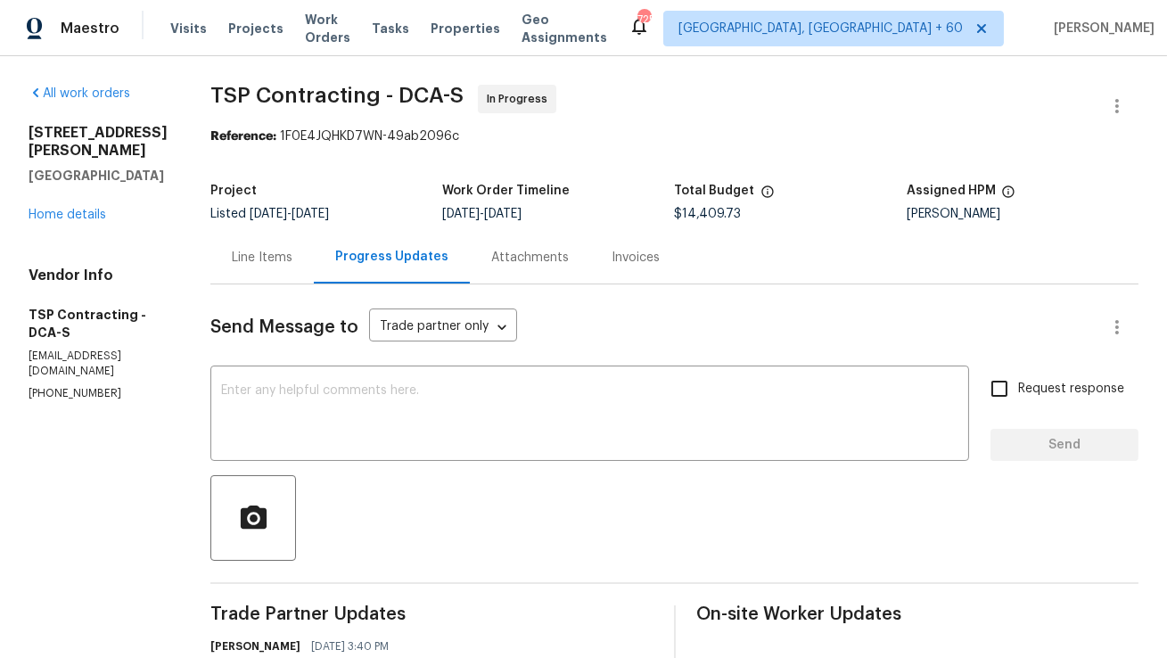
scroll to position [8, 0]
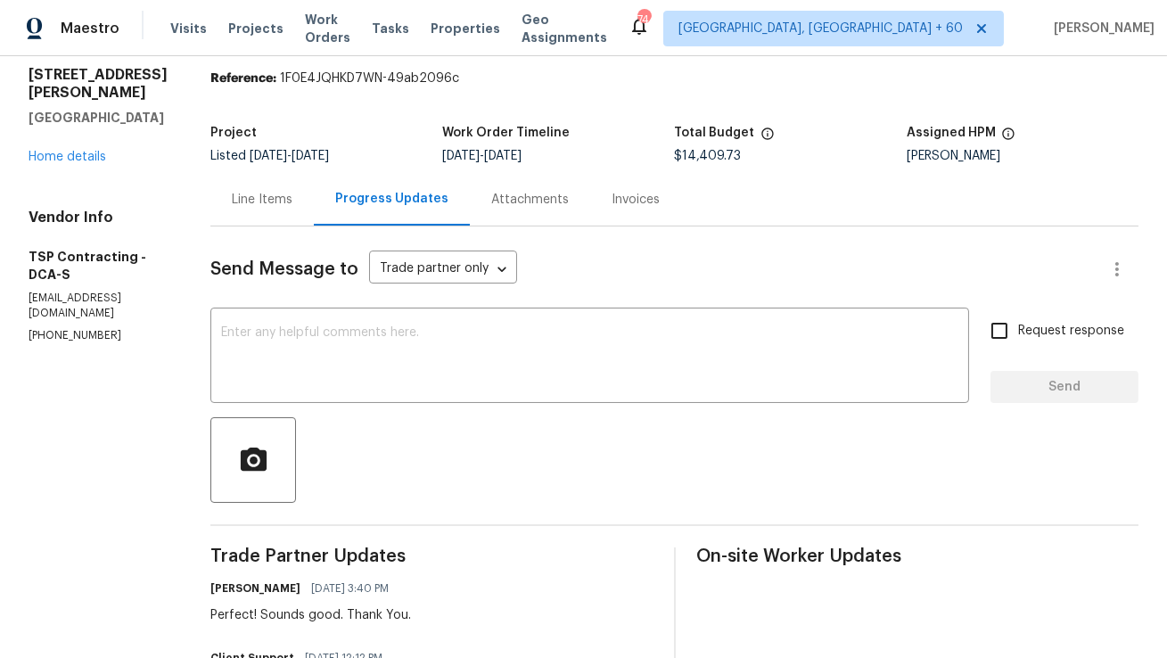
scroll to position [60, 0]
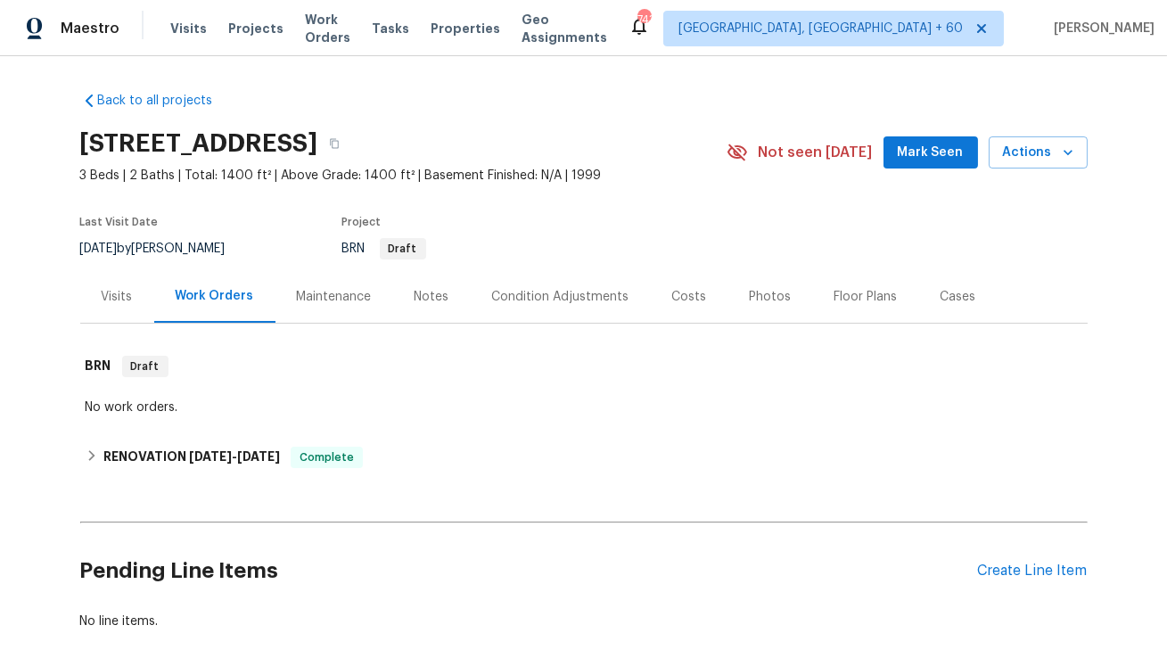
scroll to position [93, 0]
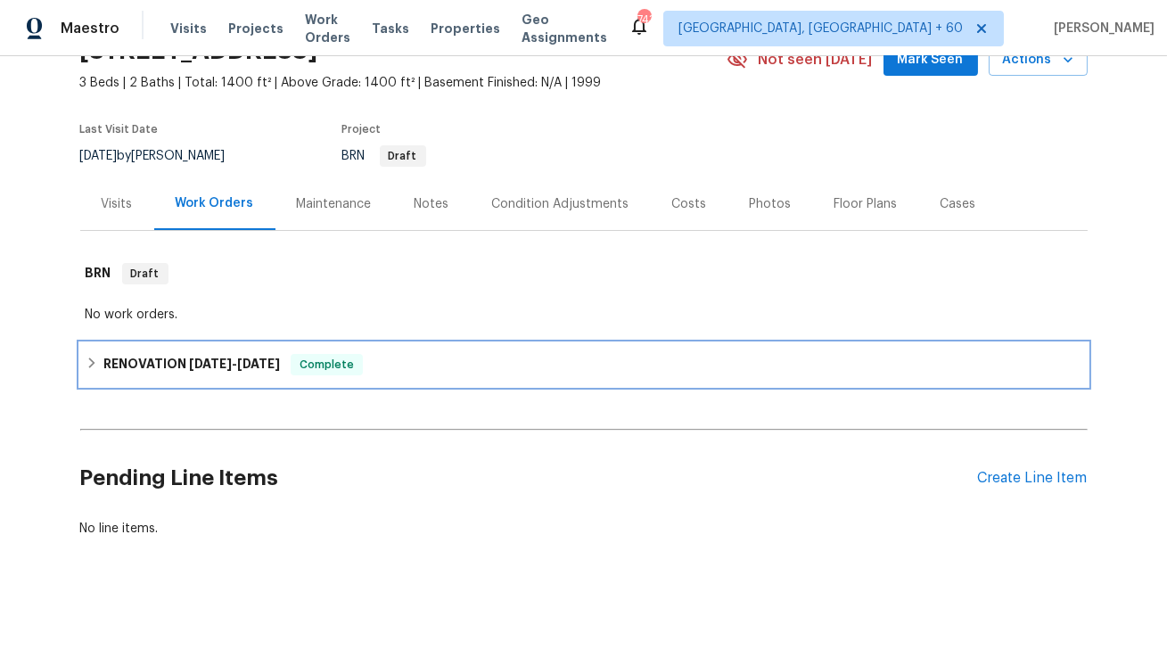
click at [268, 368] on span "4/19/25" at bounding box center [258, 363] width 43 height 12
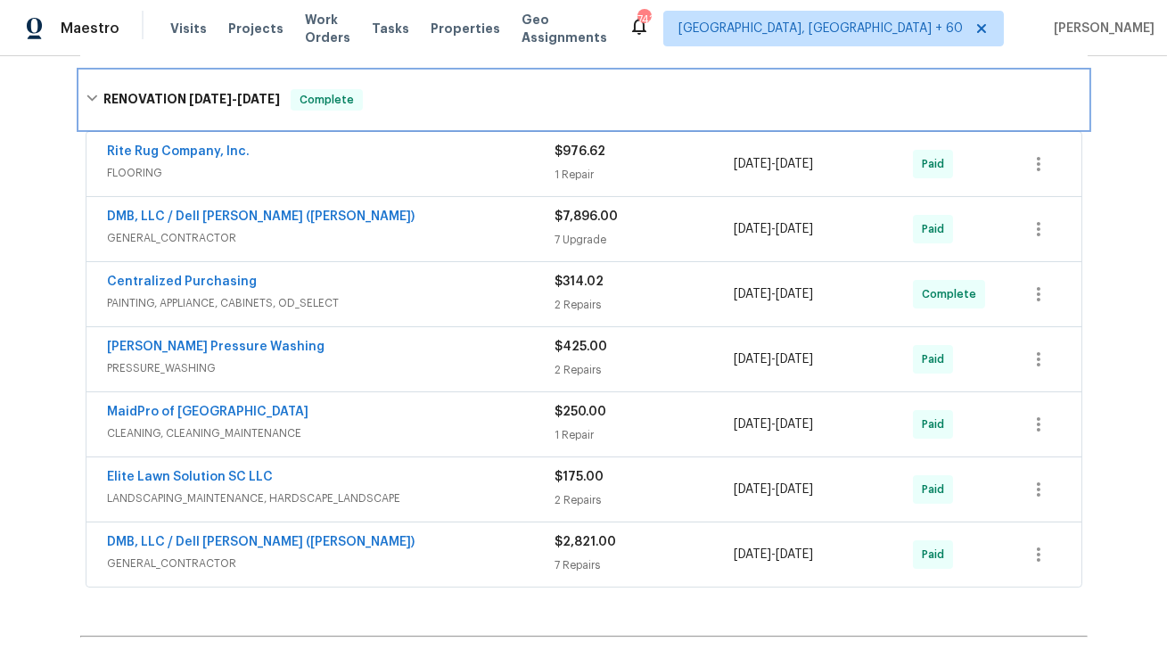
scroll to position [391, 0]
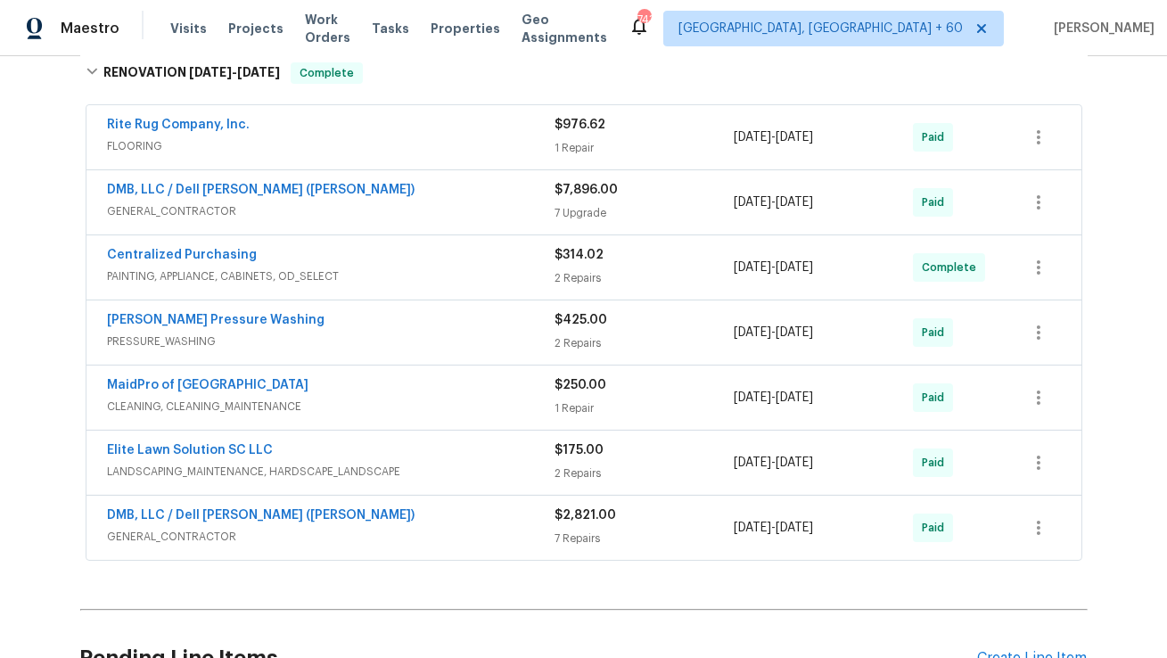
click at [314, 519] on div "DMB, LLC / Dell Bryson (Heise)" at bounding box center [332, 516] width 448 height 21
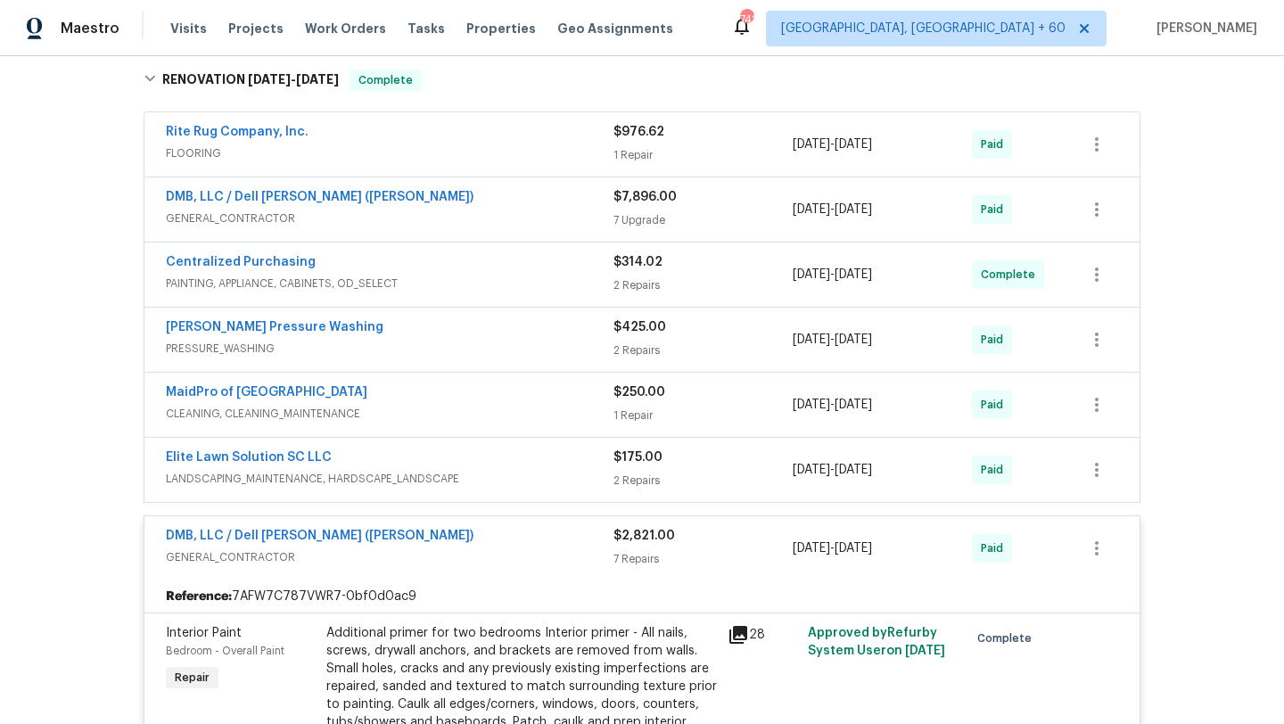
scroll to position [398, 0]
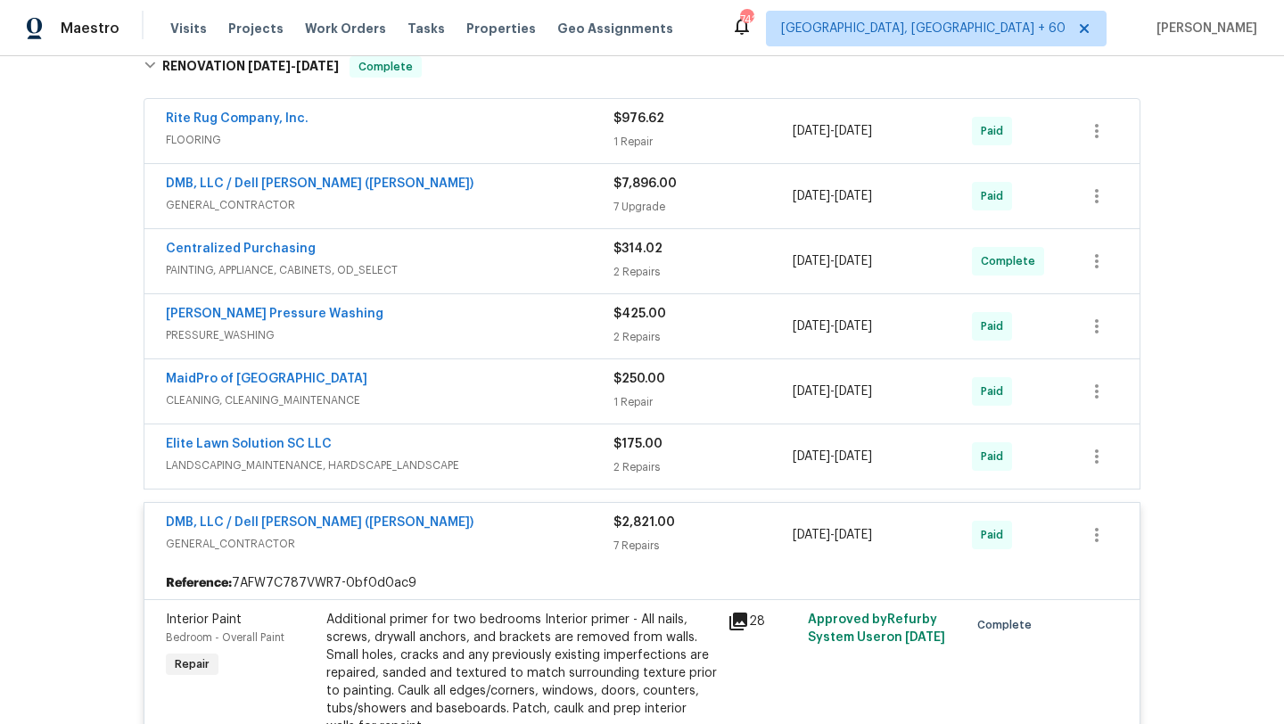
click at [428, 535] on span "GENERAL_CONTRACTOR" at bounding box center [390, 544] width 448 height 18
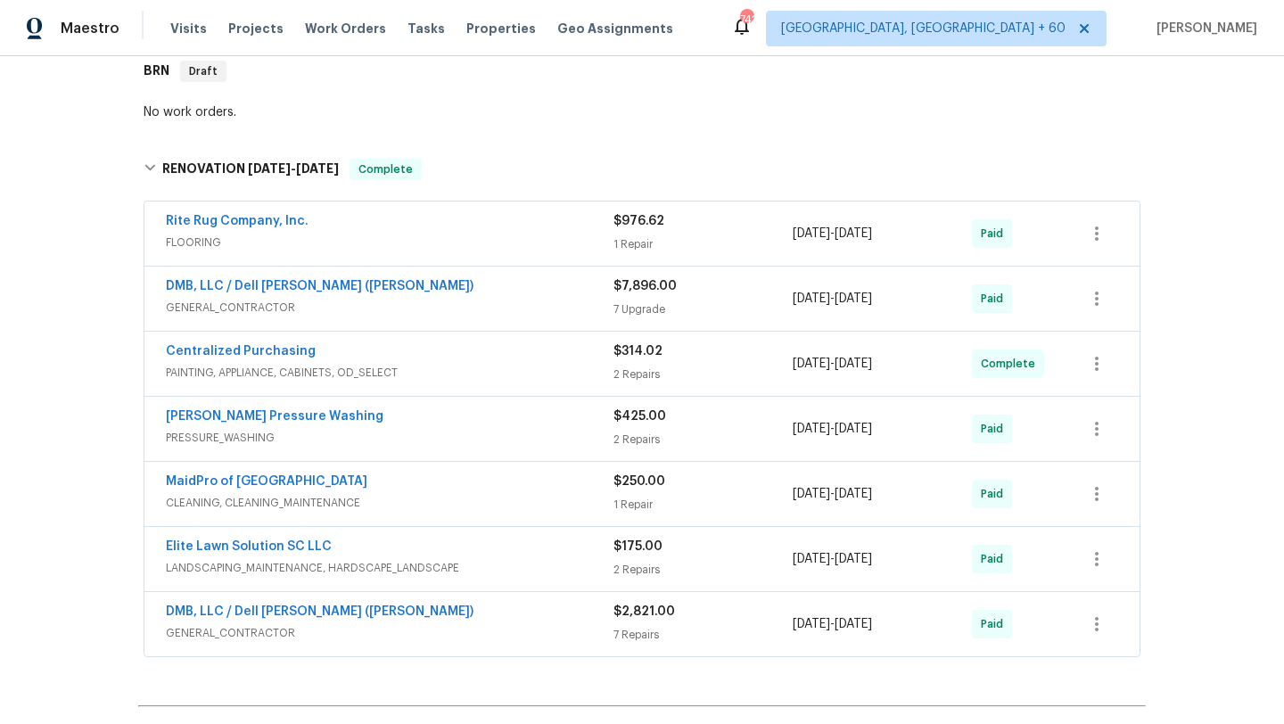
scroll to position [294, 0]
click at [435, 440] on span "PRESSURE_WASHING" at bounding box center [390, 439] width 448 height 18
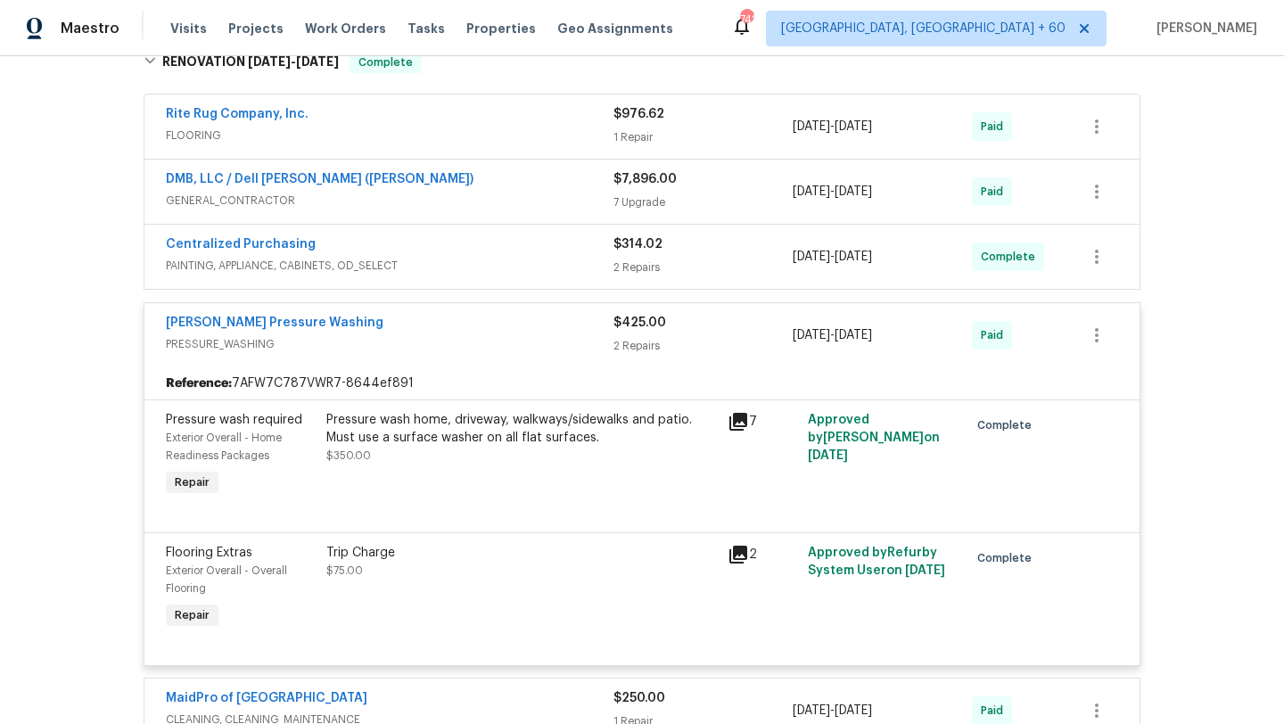
scroll to position [416, 0]
